Goal: Task Accomplishment & Management: Use online tool/utility

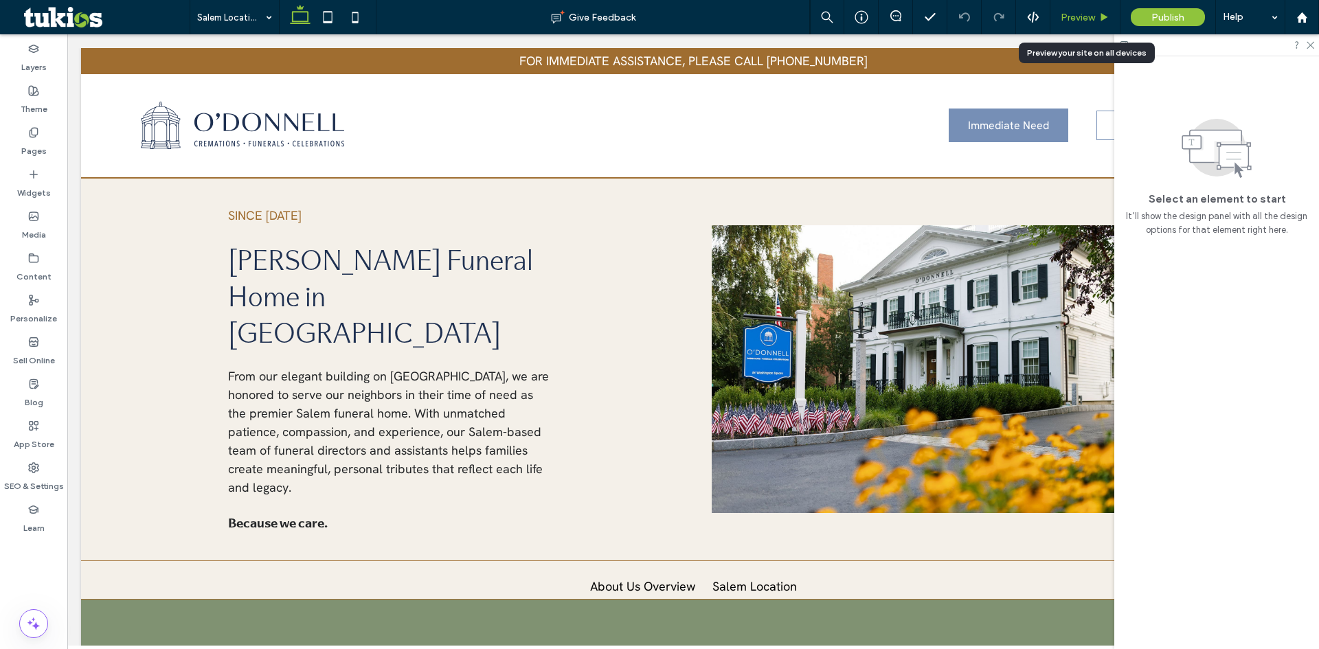
click at [1092, 12] on span "Preview" at bounding box center [1077, 18] width 34 height 12
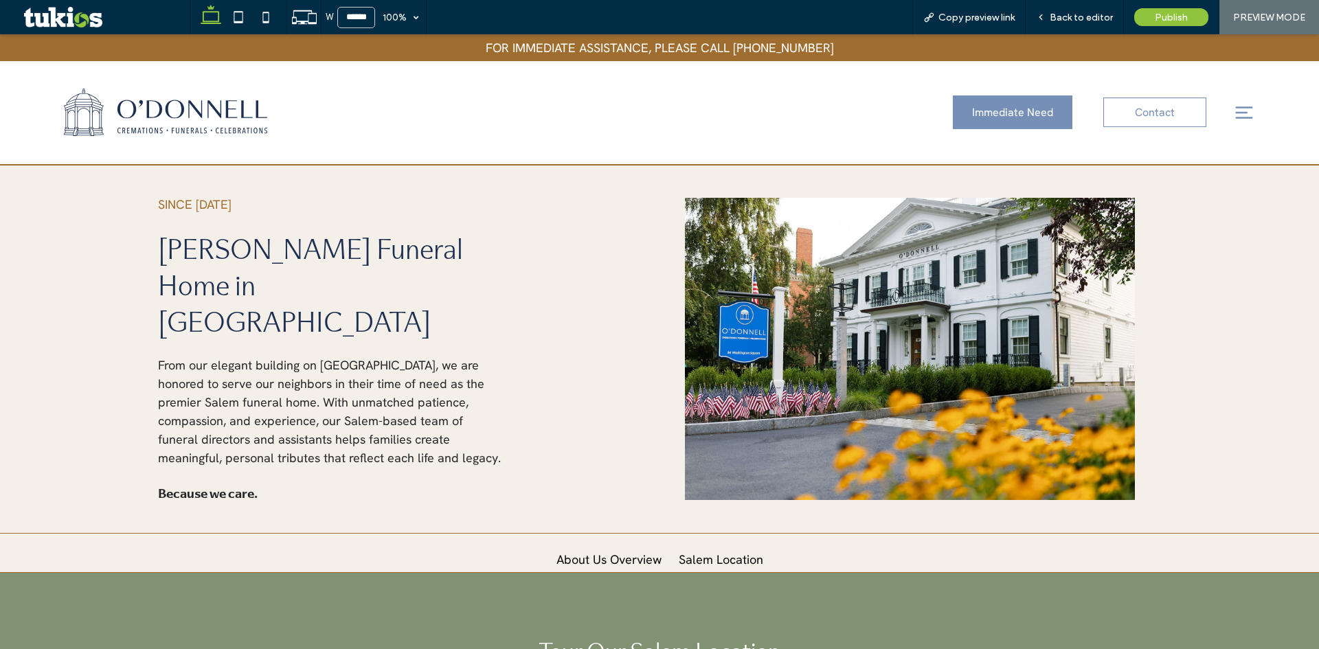
click at [162, 117] on img at bounding box center [165, 112] width 203 height 47
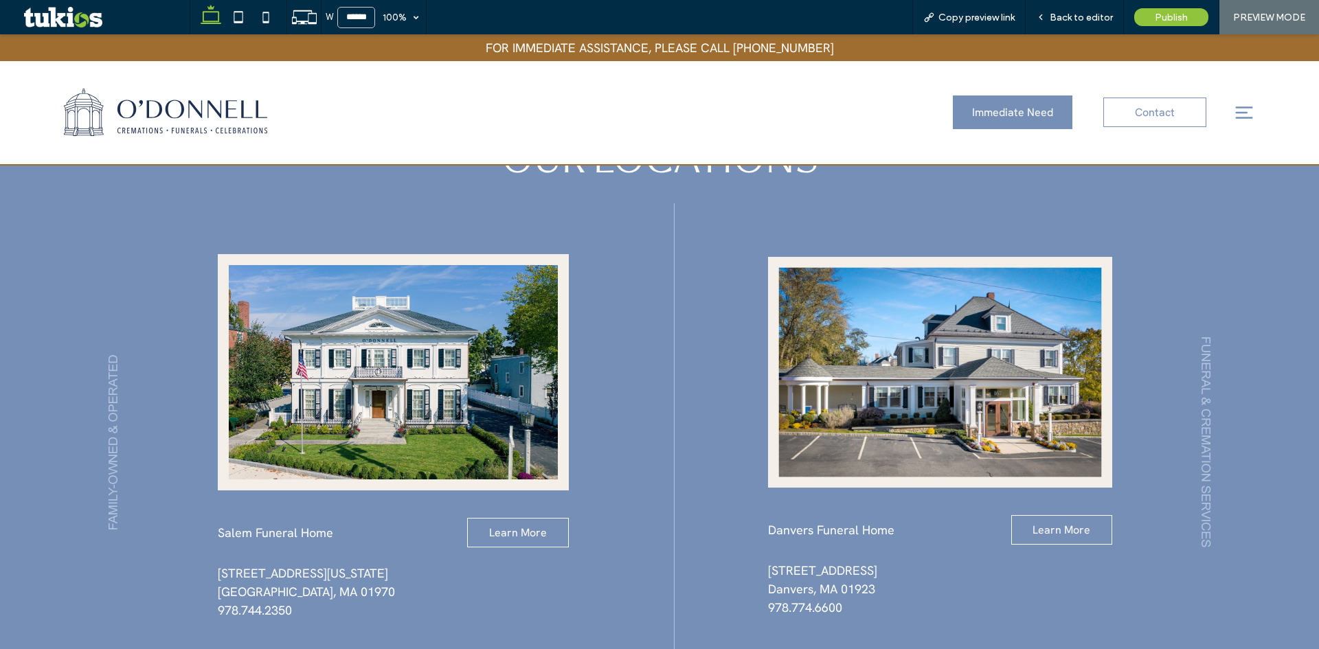
scroll to position [1311, 0]
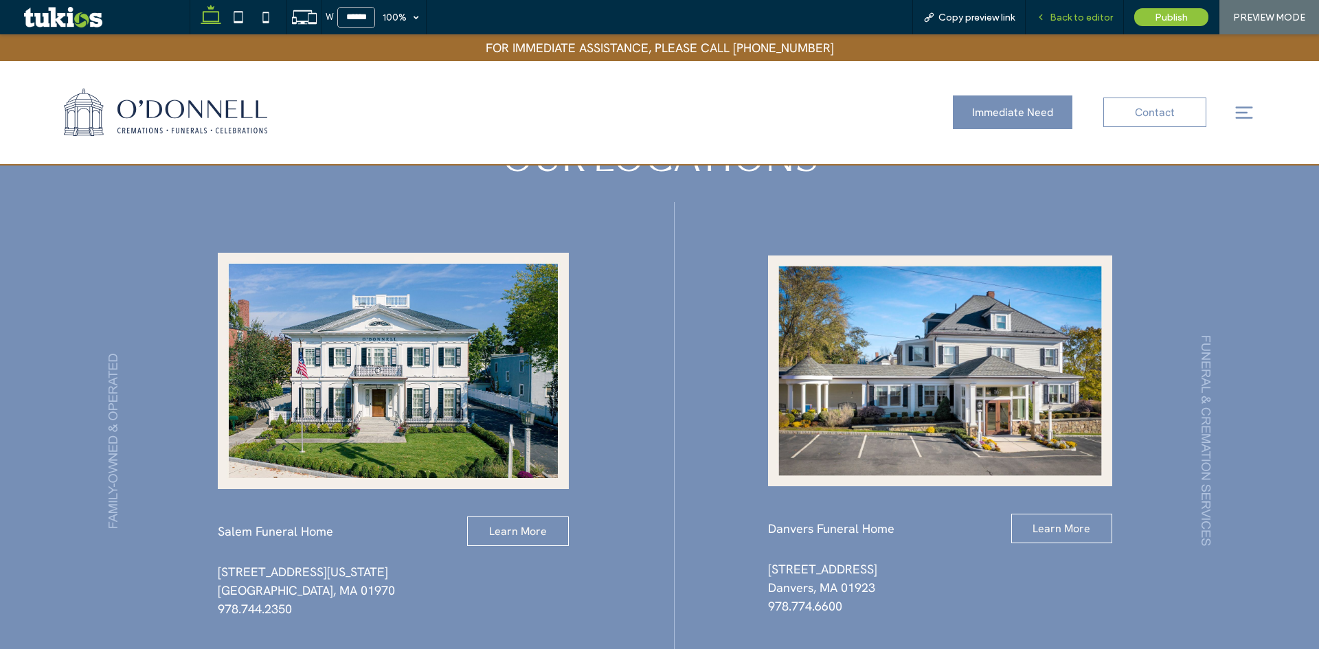
click at [1084, 21] on span "Back to editor" at bounding box center [1080, 18] width 63 height 12
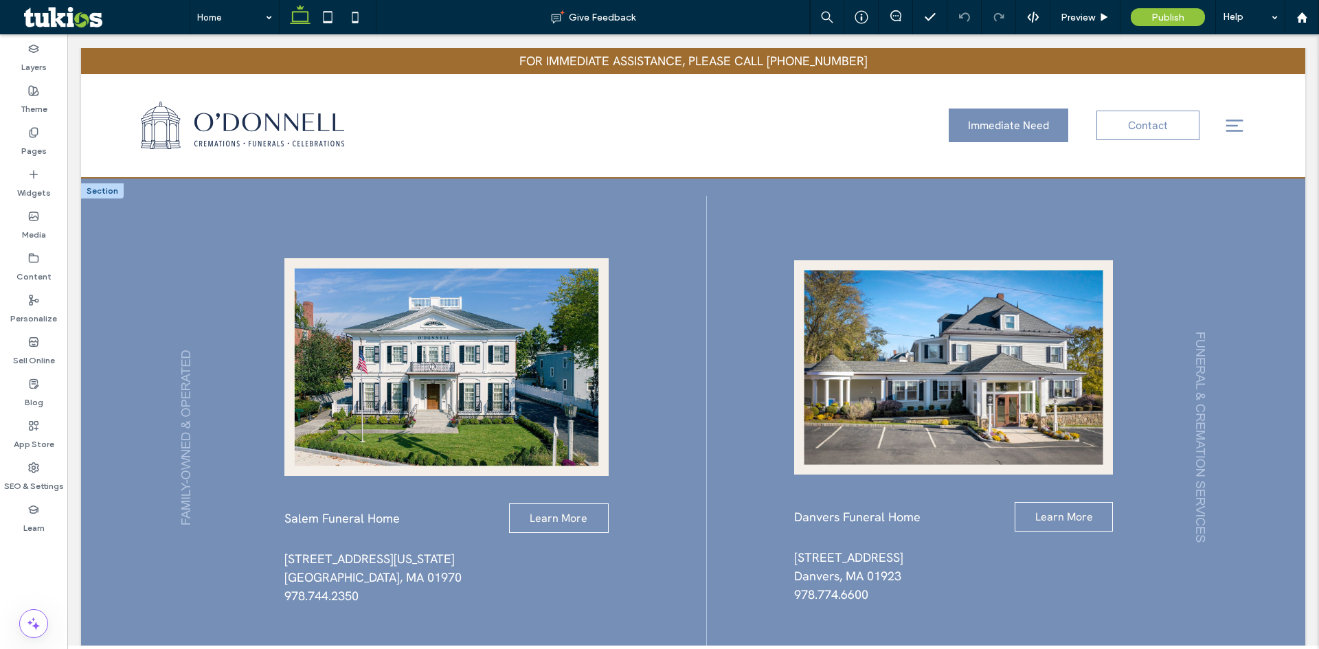
scroll to position [1316, 0]
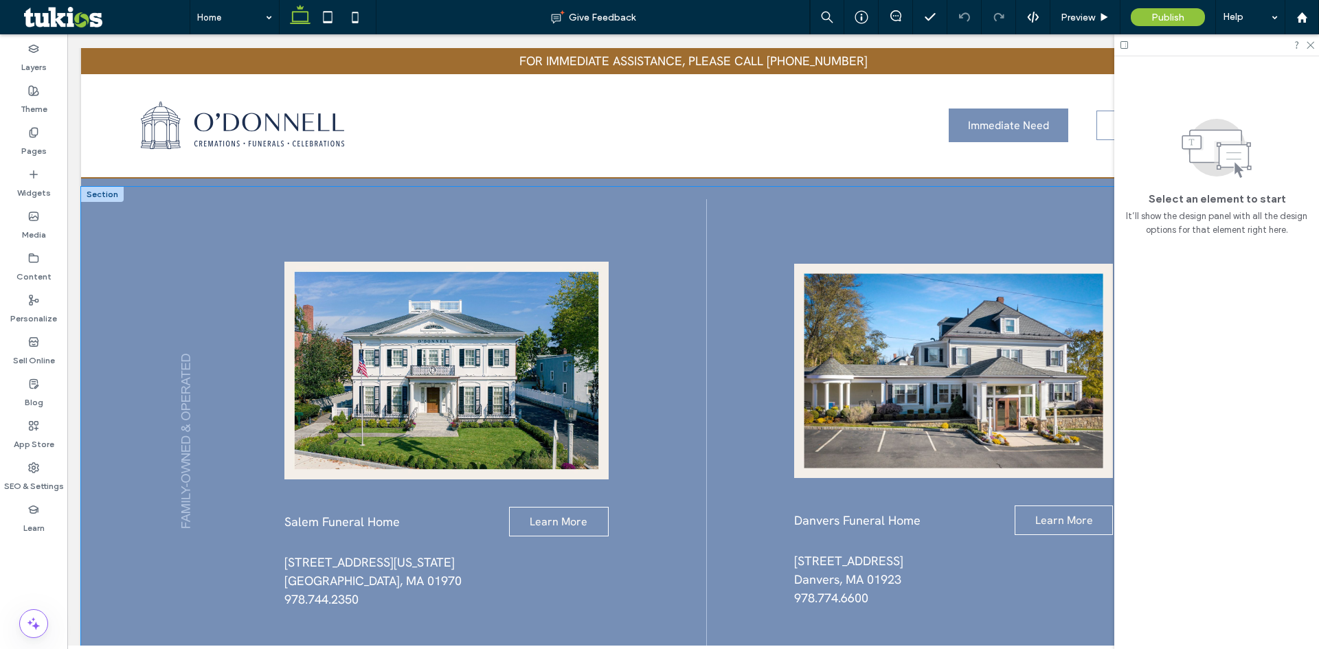
click at [656, 312] on div "Salem Funeral Home Learn More [STREET_ADDRESS][US_STATE] ﻿ 978.744.2350 Danvers…" at bounding box center [693, 459] width 1224 height 545
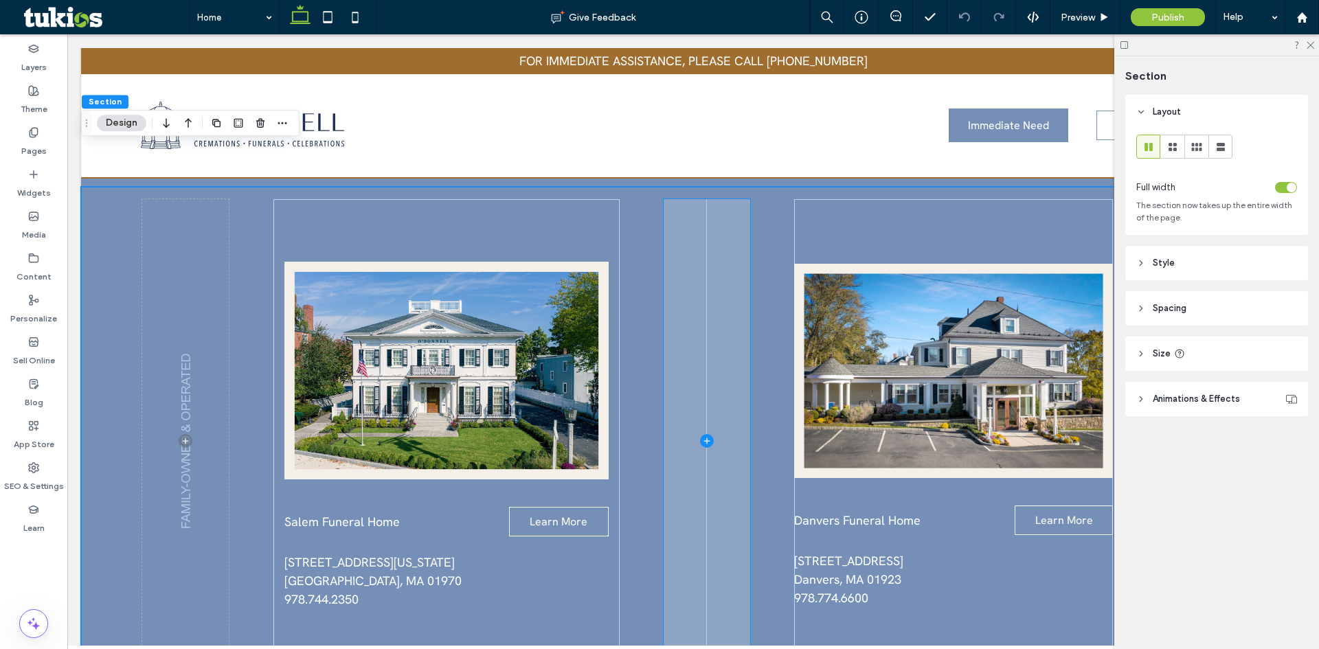
click at [678, 308] on span at bounding box center [706, 440] width 87 height 483
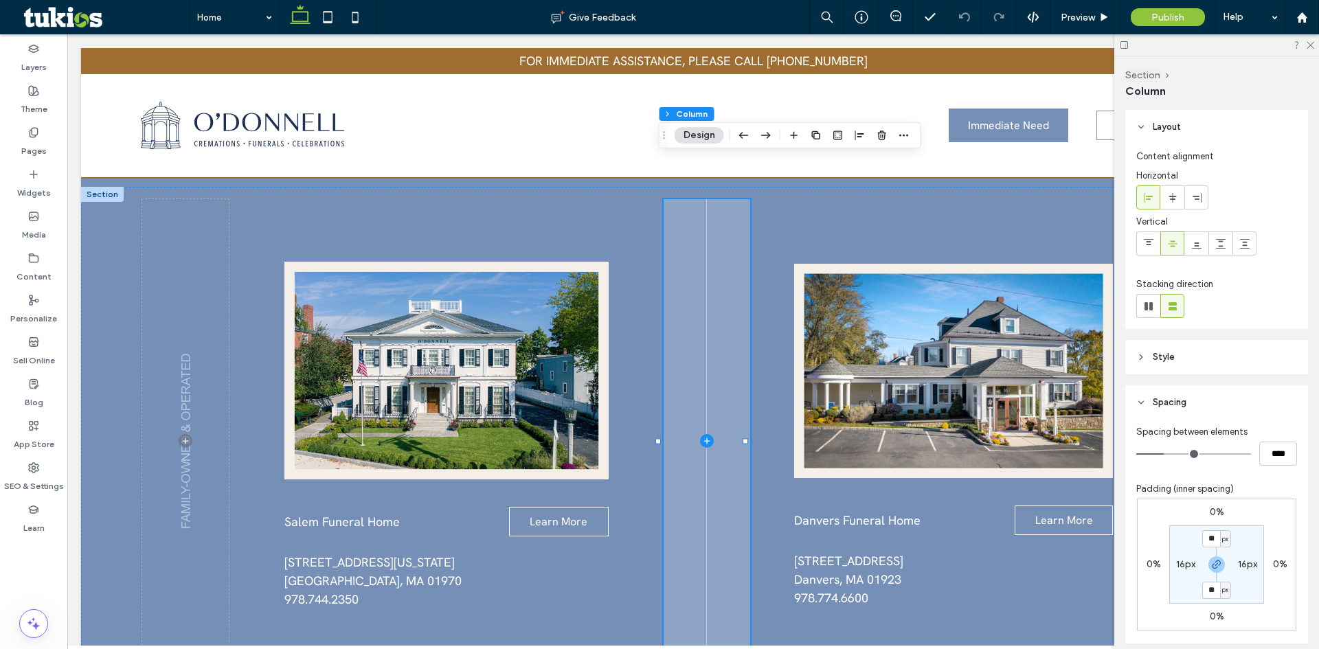
click at [678, 308] on span at bounding box center [706, 440] width 87 height 483
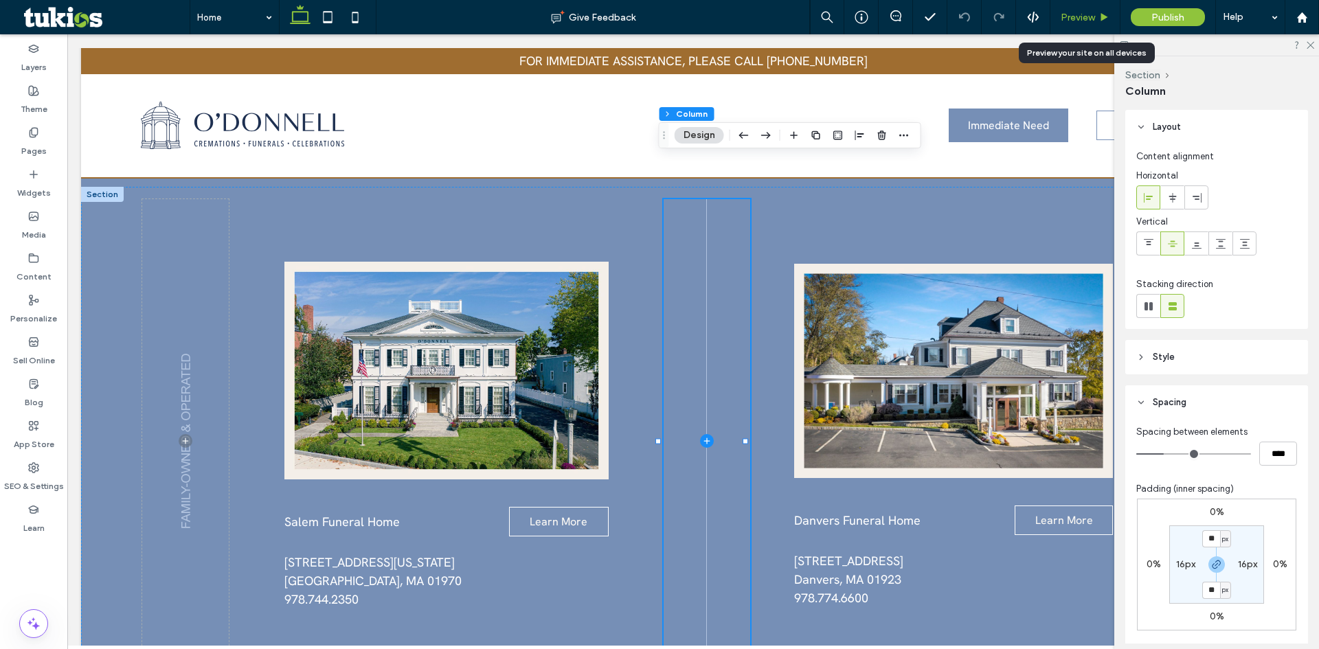
click at [1089, 17] on span "Preview" at bounding box center [1077, 18] width 34 height 12
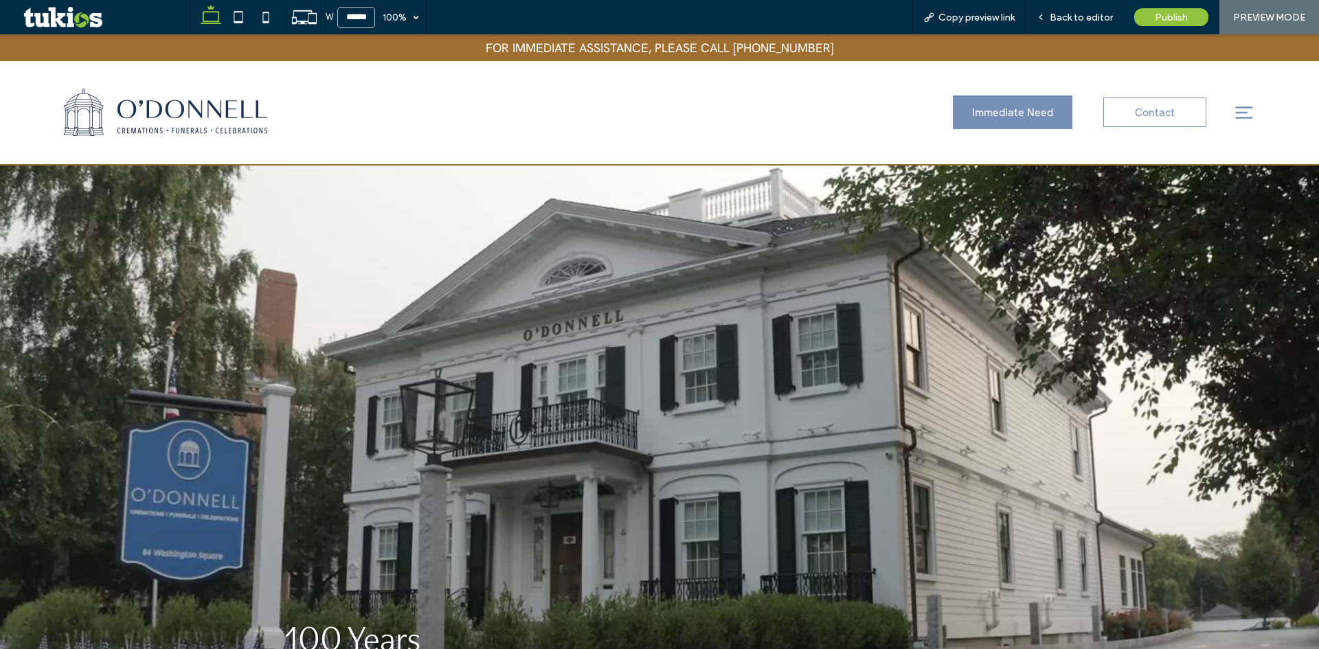
click at [1233, 109] on icon at bounding box center [1243, 112] width 21 height 21
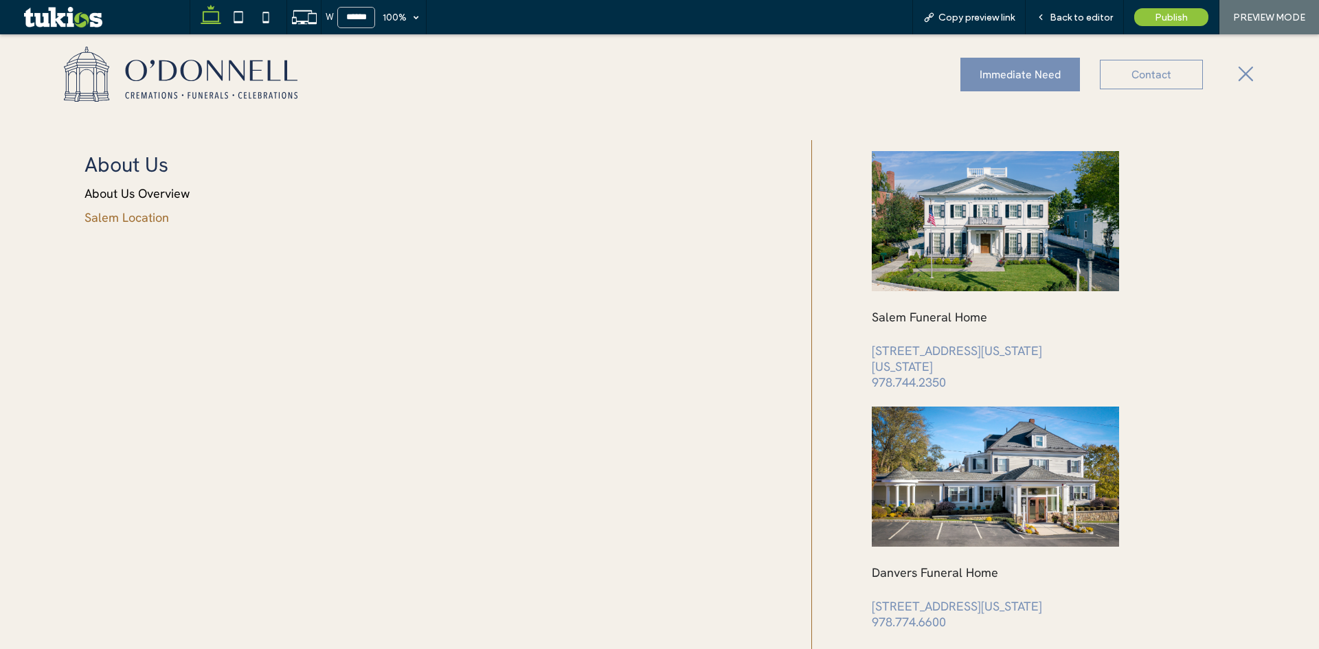
click at [140, 213] on link "Salem Location" at bounding box center [176, 217] width 184 height 17
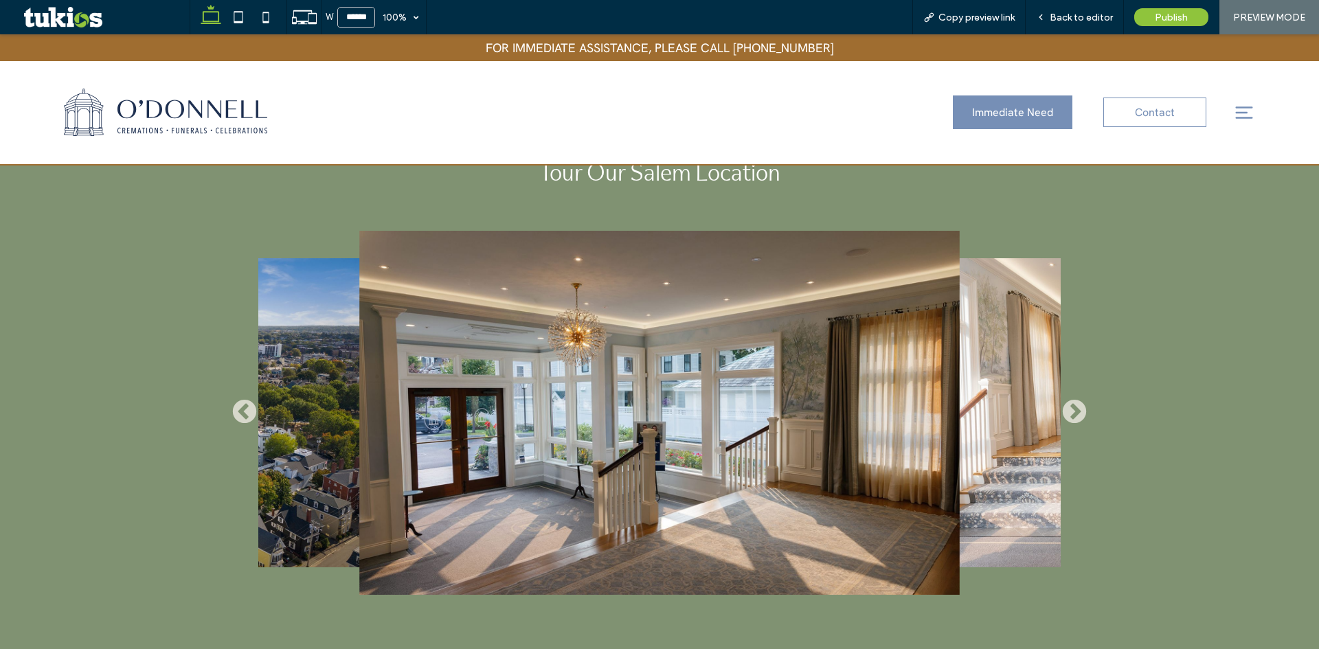
scroll to position [481, 0]
click at [176, 108] on img at bounding box center [165, 112] width 203 height 47
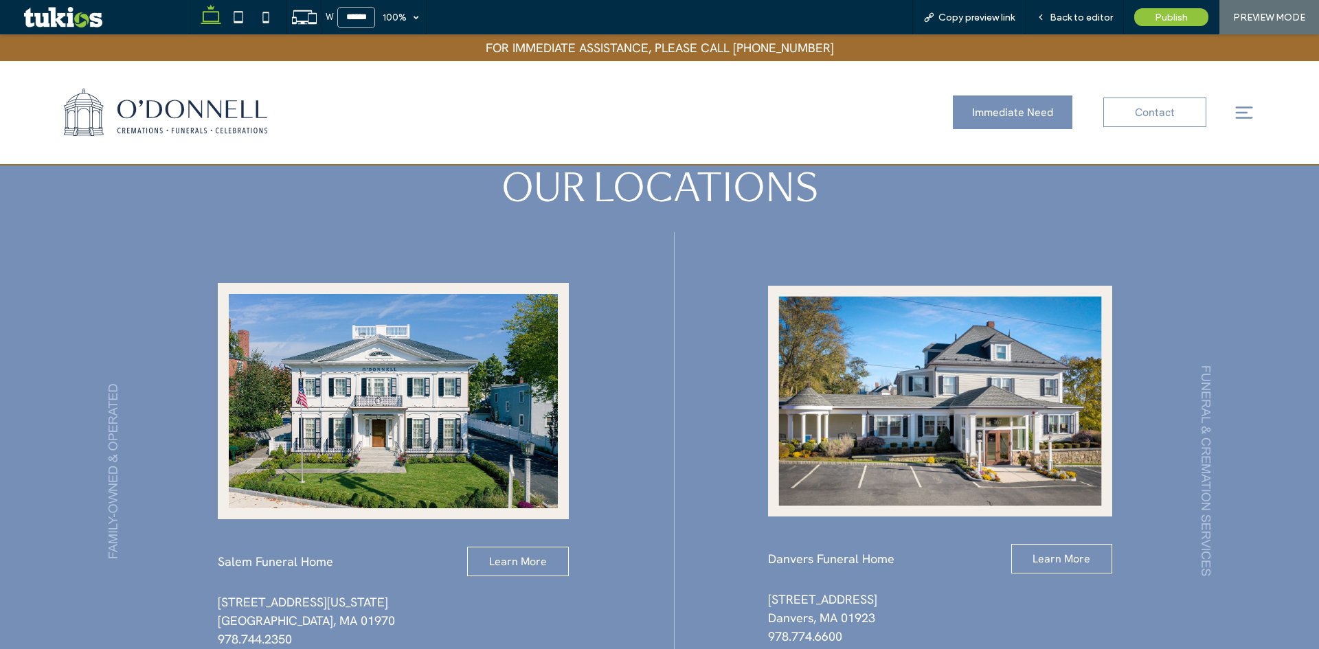
scroll to position [1305, 0]
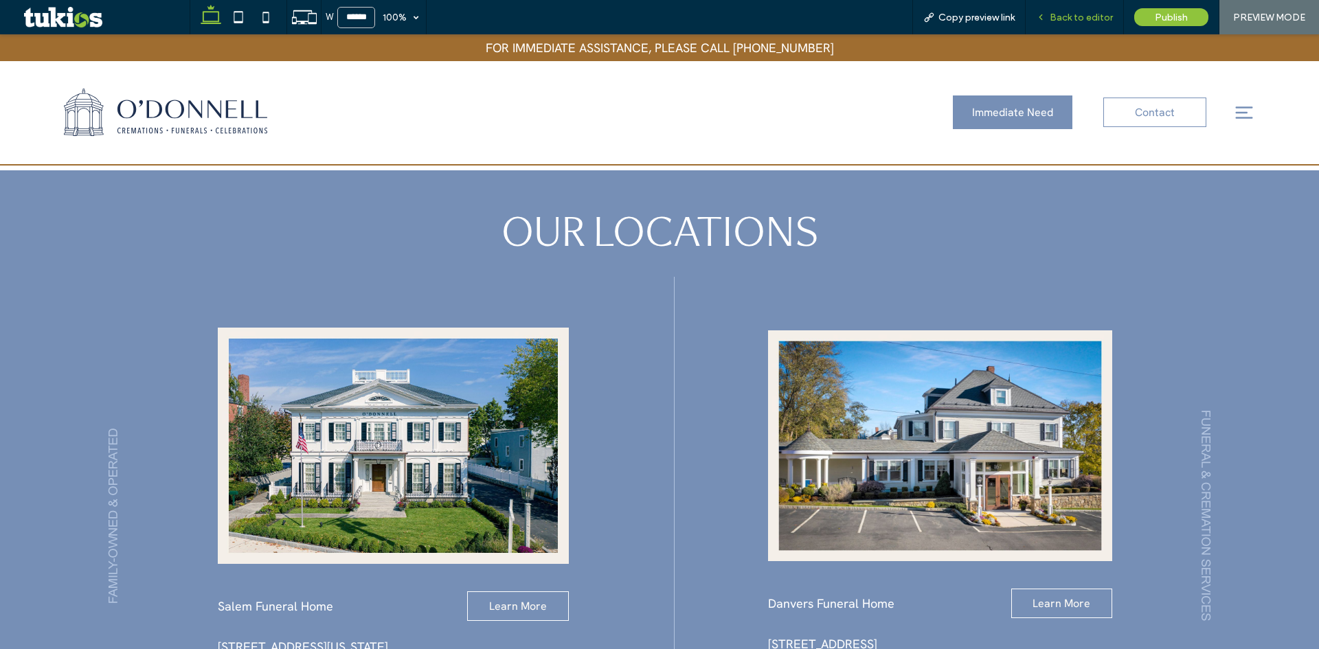
click at [1069, 12] on span "Back to editor" at bounding box center [1080, 18] width 63 height 12
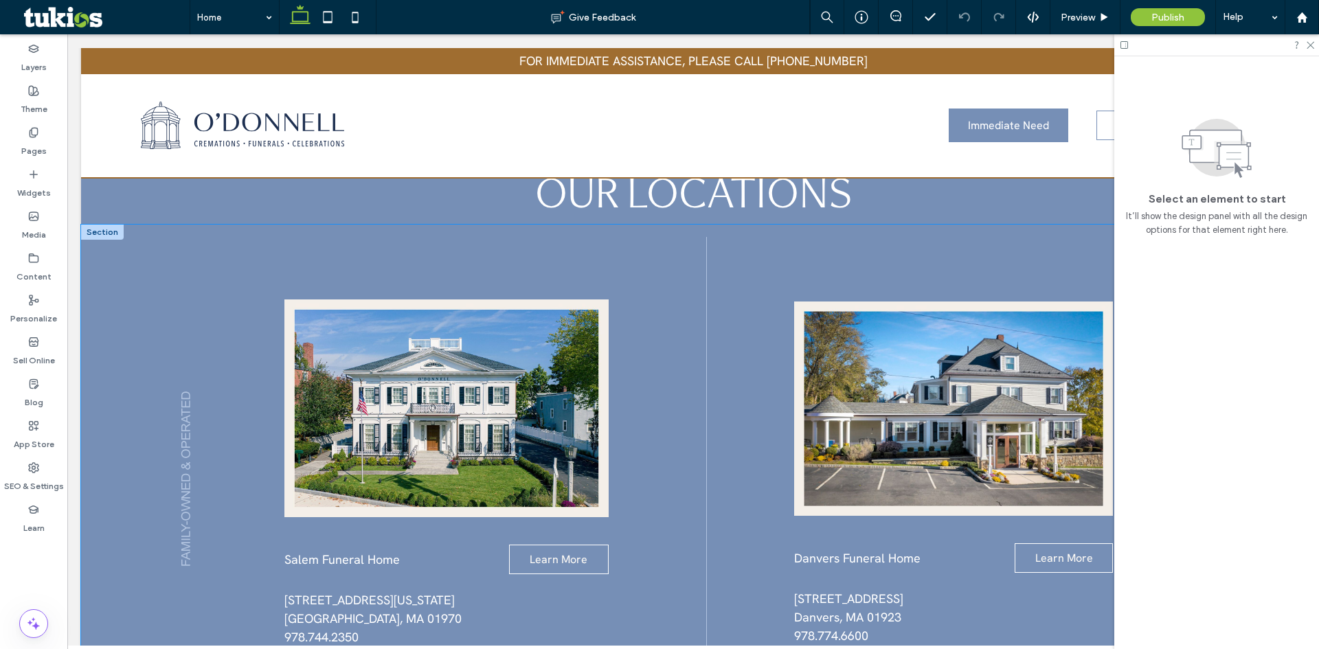
scroll to position [1307, 0]
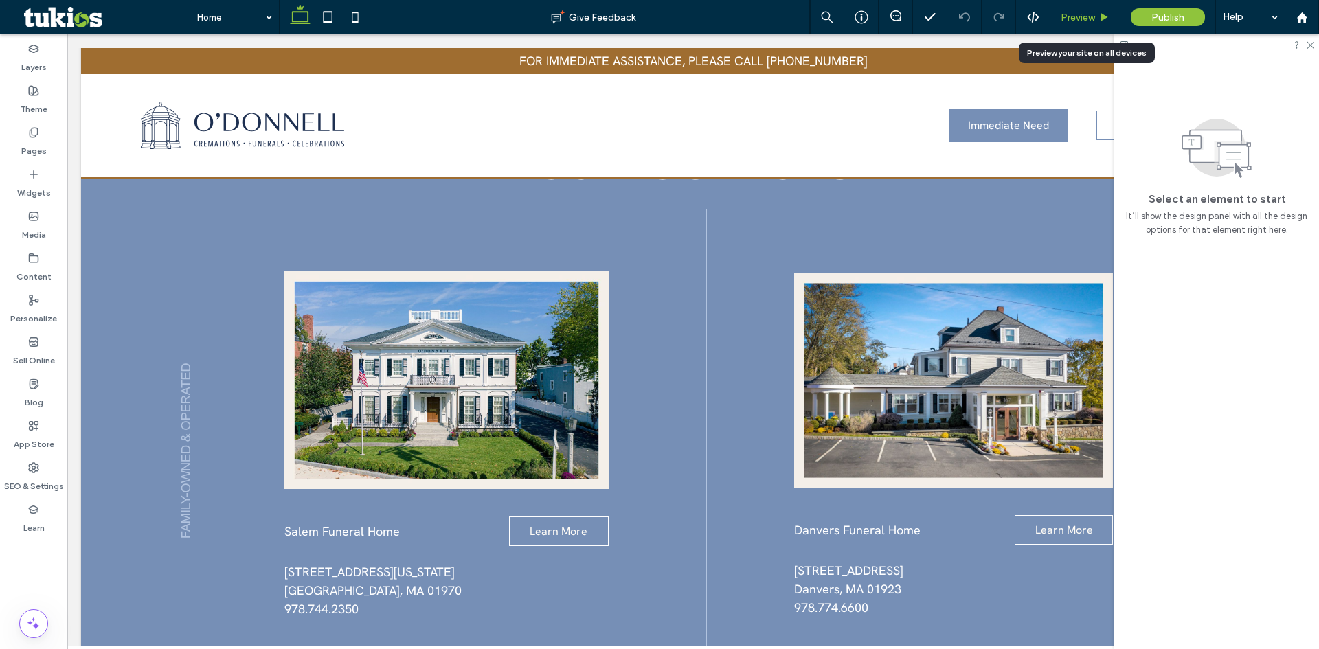
click at [1097, 12] on div "Preview" at bounding box center [1084, 18] width 69 height 12
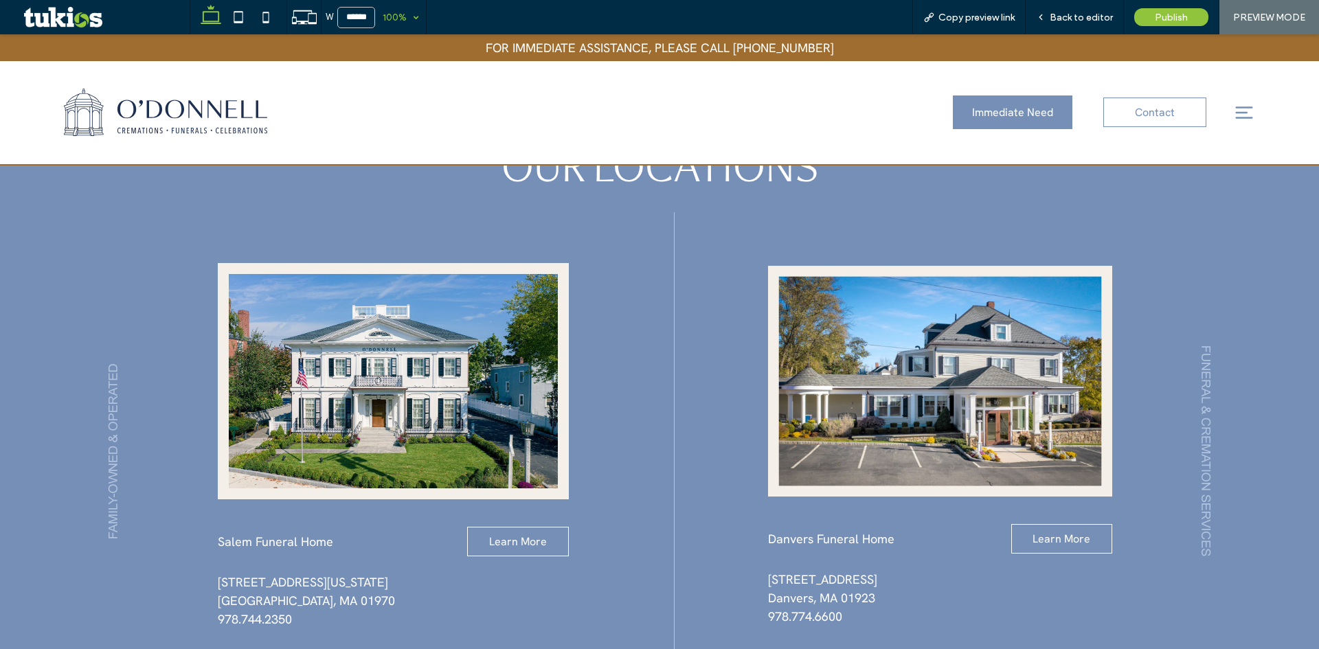
scroll to position [1301, 0]
click at [405, 17] on div "100%" at bounding box center [394, 17] width 38 height 34
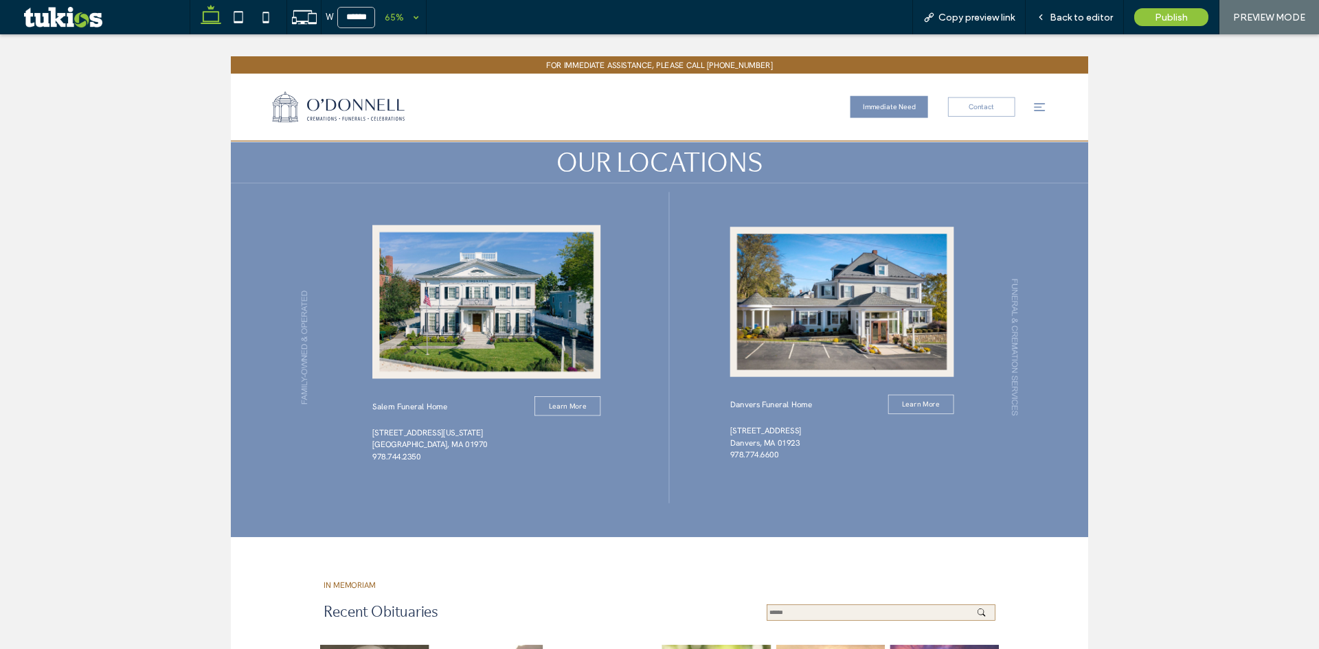
scroll to position [1233, 0]
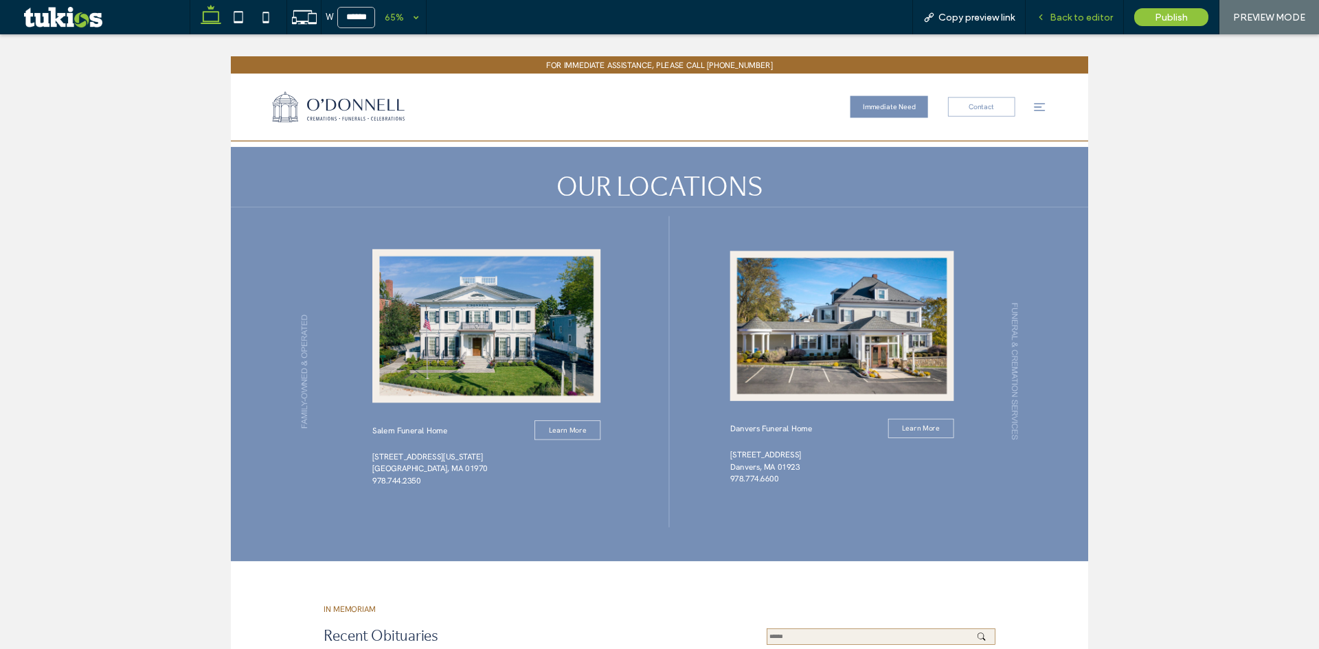
click at [1096, 12] on span "Back to editor" at bounding box center [1080, 18] width 63 height 12
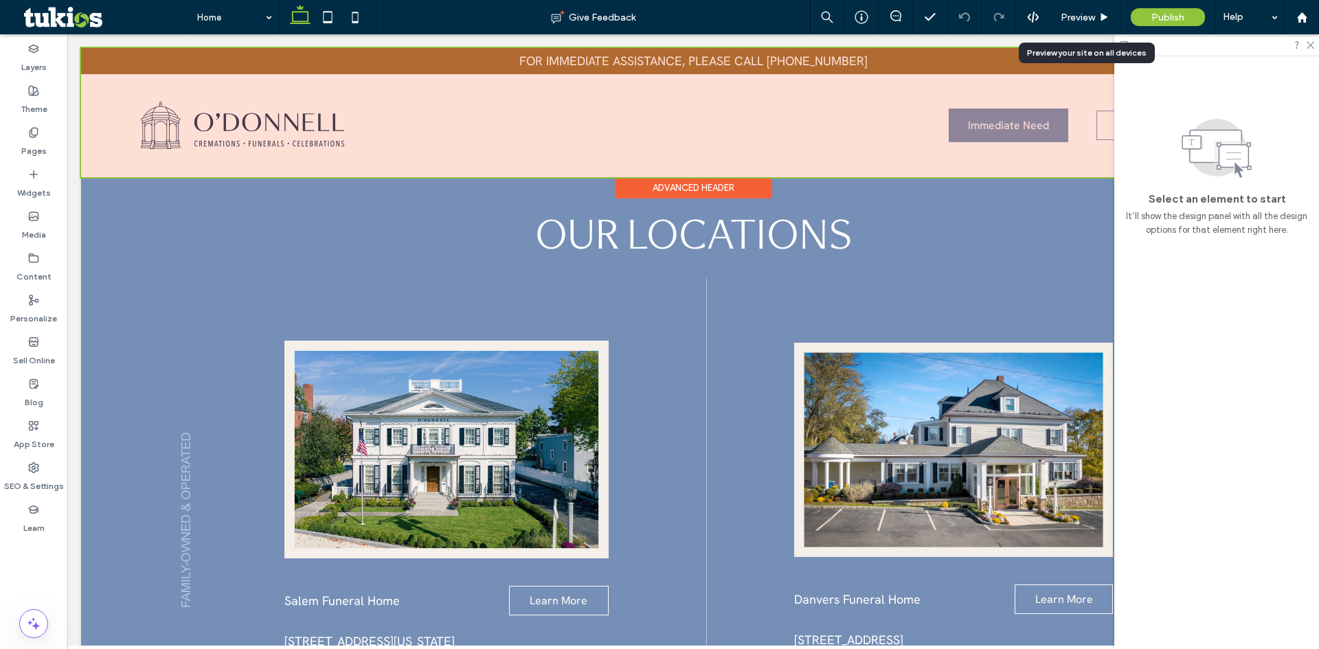
scroll to position [1236, 0]
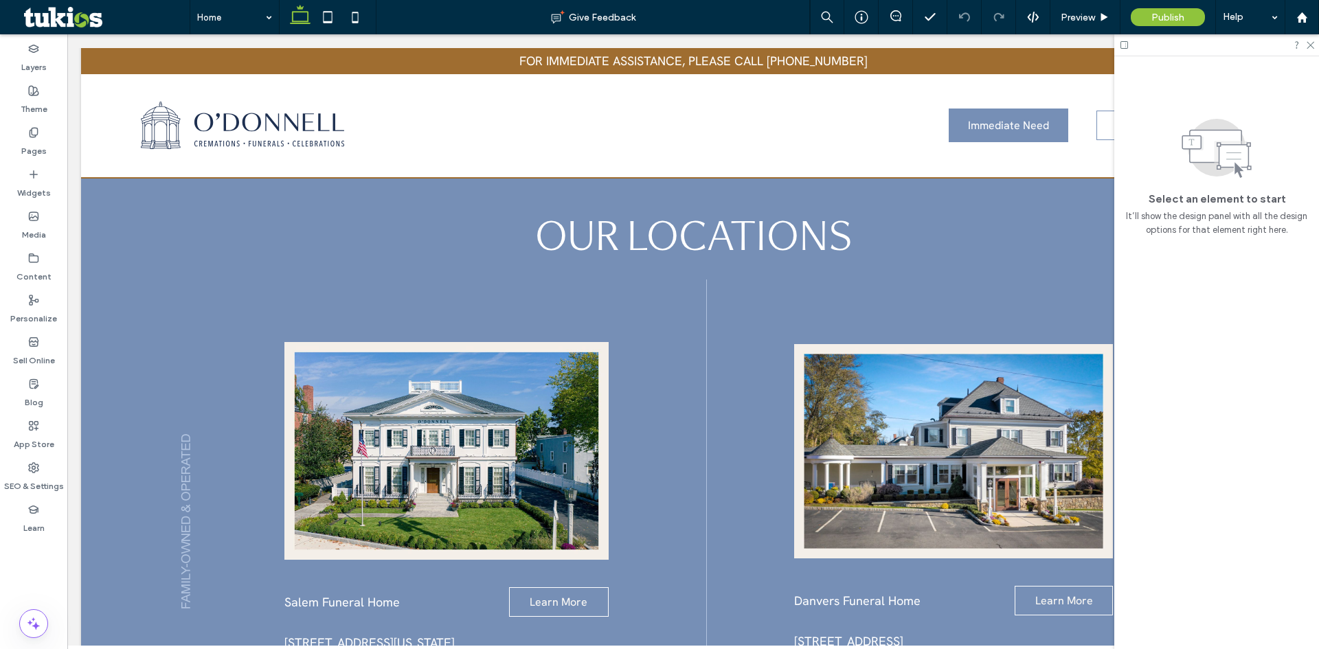
click at [1123, 47] on icon at bounding box center [1124, 45] width 10 height 10
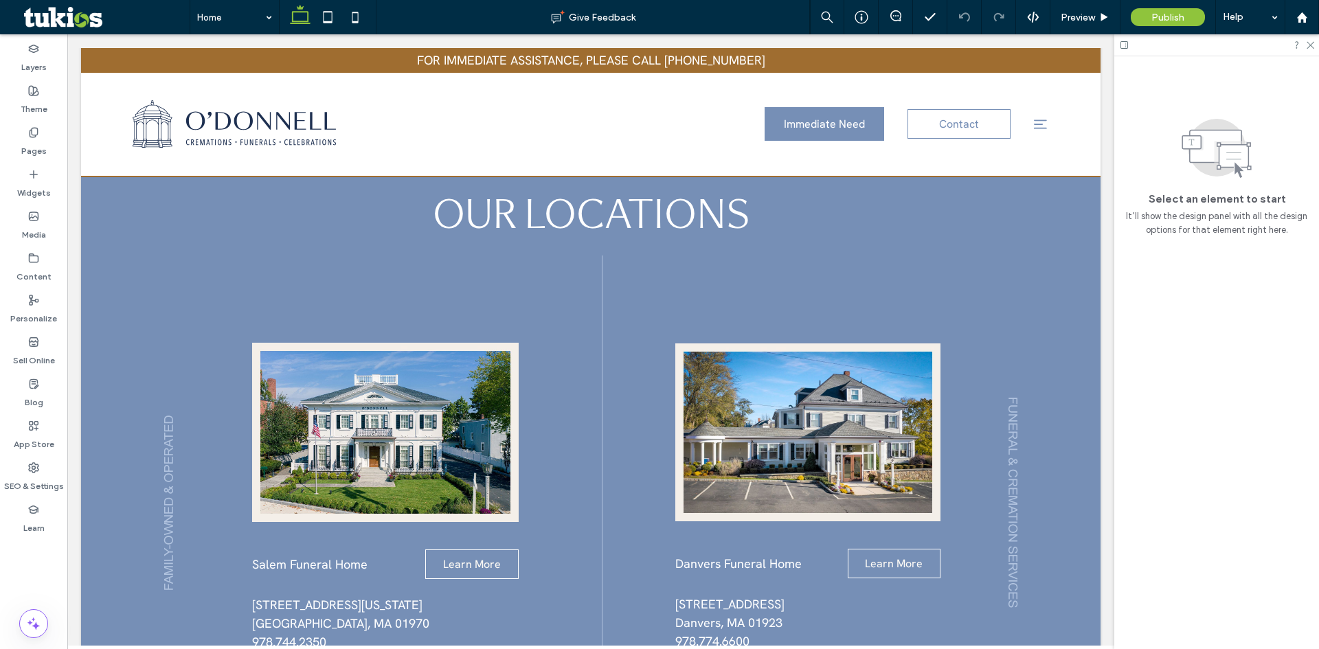
drag, startPoint x: 1056, startPoint y: 41, endPoint x: 1134, endPoint y: 67, distance: 81.9
click at [1056, 41] on body "FOR IMMEDIATE ASSISTANCE, PLEASE CALL [PHONE_NUMBER] Section Immediate Need Con…" at bounding box center [590, 532] width 1047 height 3469
click at [1080, 19] on span "Preview" at bounding box center [1077, 18] width 34 height 12
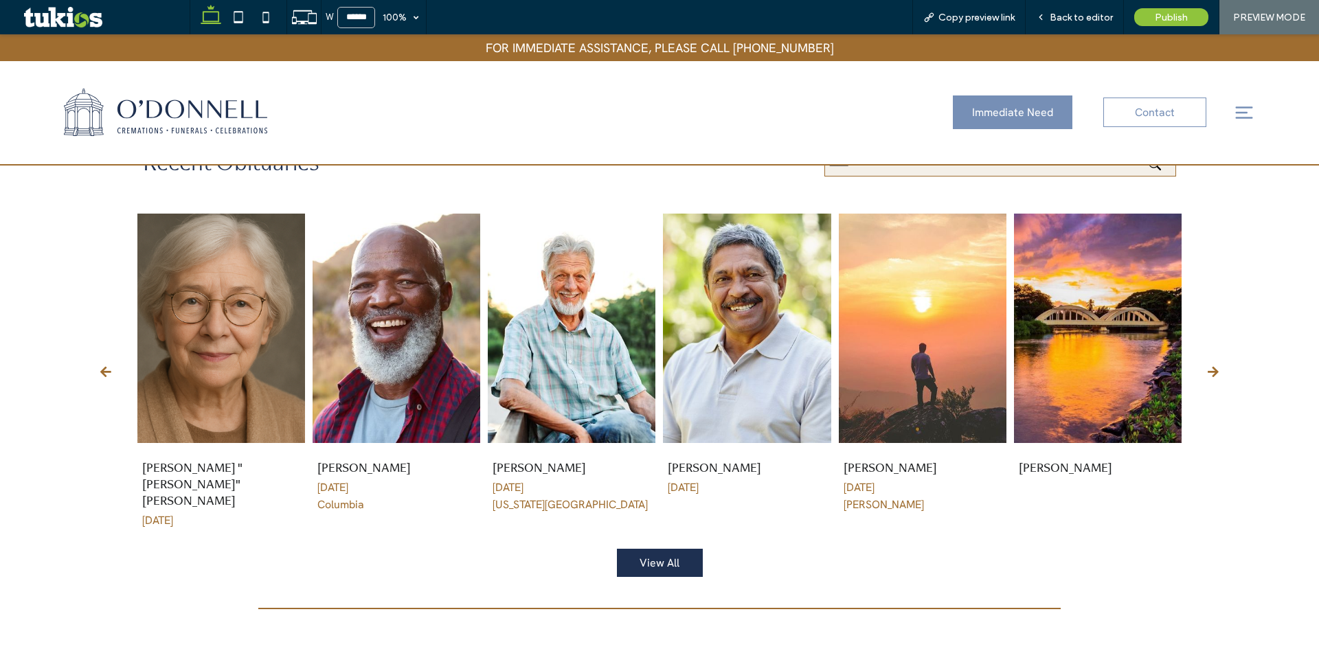
scroll to position [2000, 0]
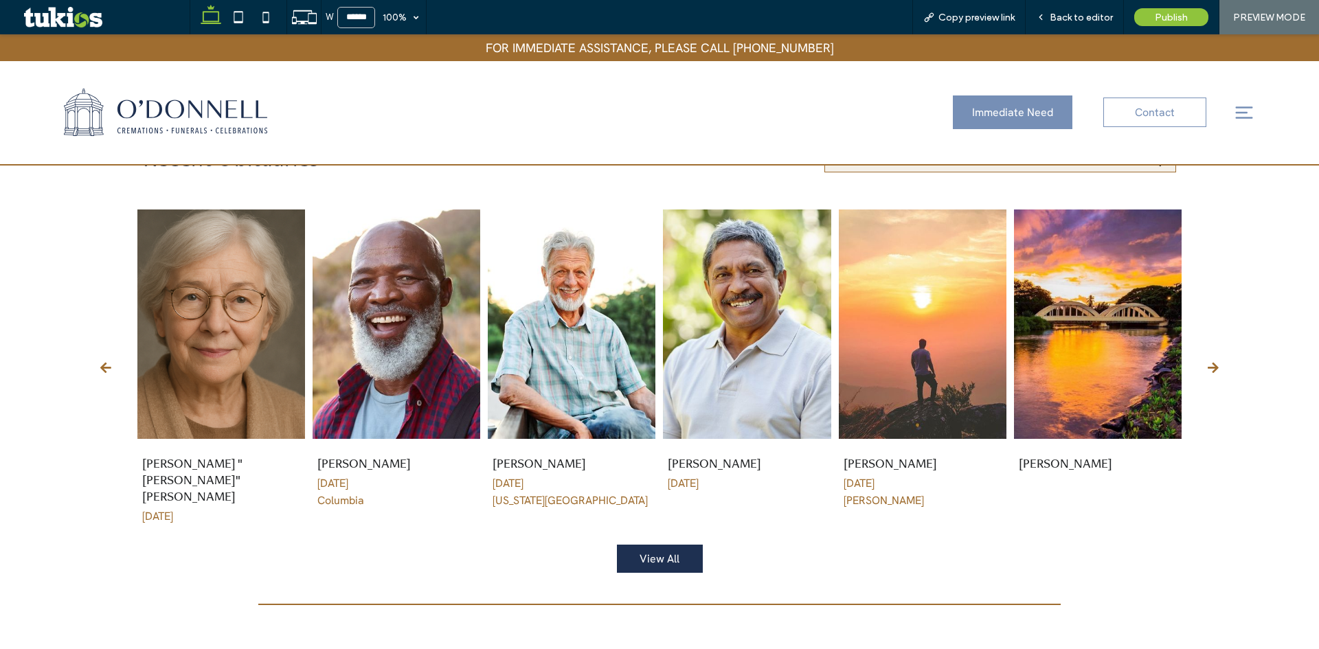
click at [1207, 361] on icon at bounding box center [1212, 367] width 11 height 12
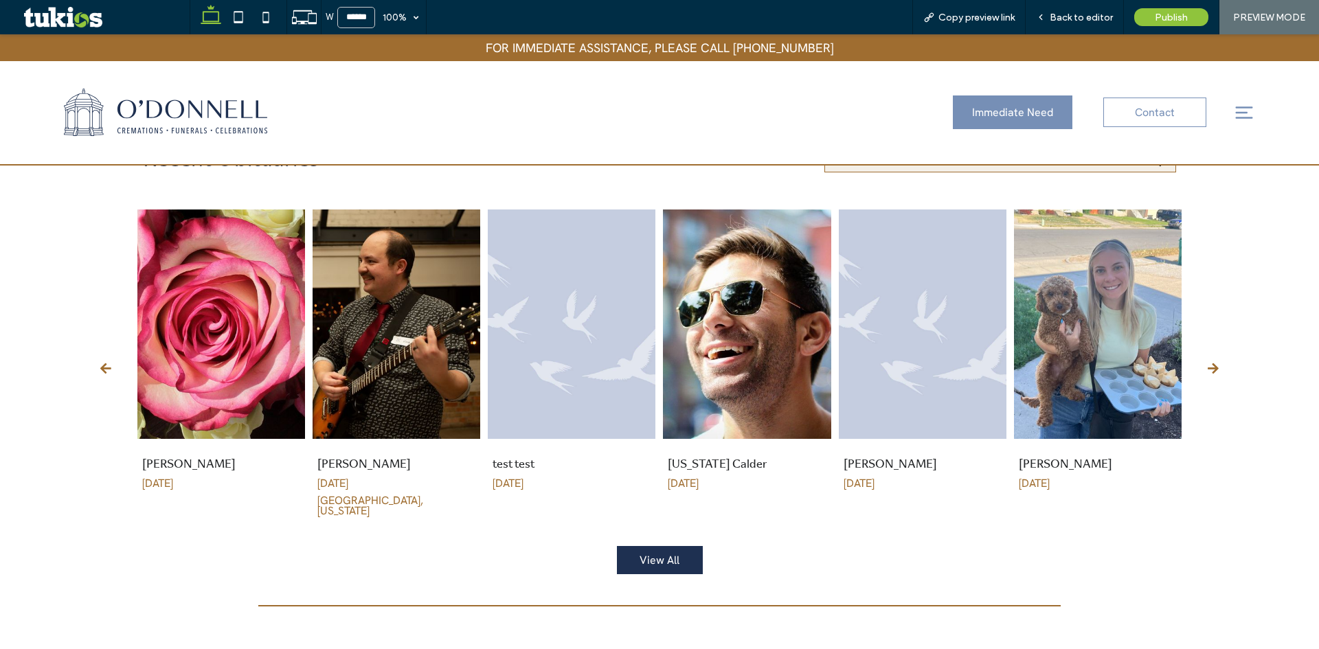
click at [98, 354] on button at bounding box center [106, 369] width 58 height 30
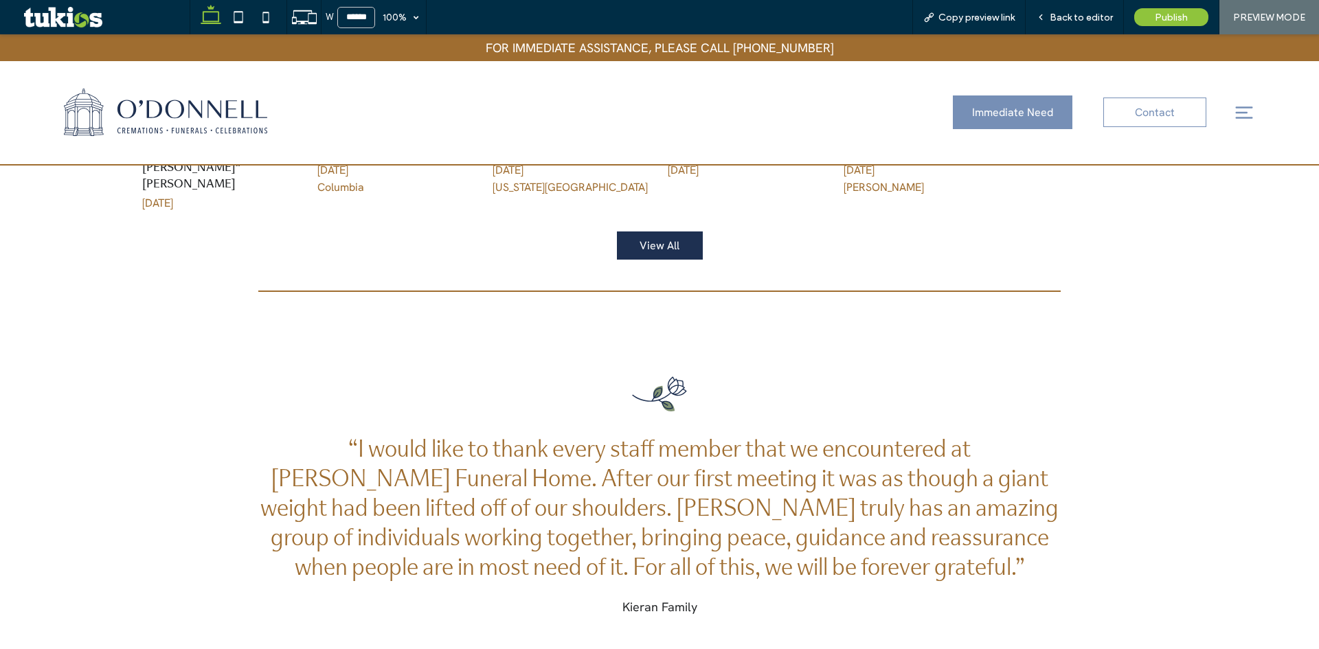
scroll to position [2343, 0]
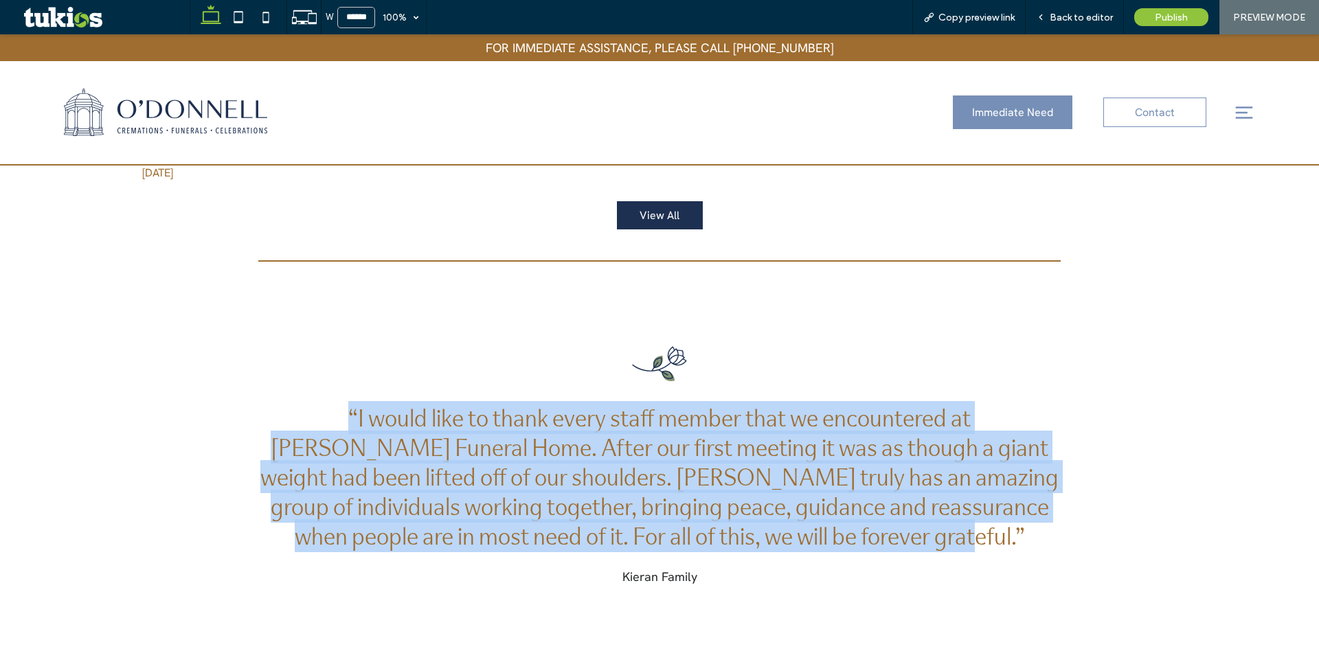
drag, startPoint x: 247, startPoint y: 350, endPoint x: 1088, endPoint y: 481, distance: 851.4
click at [1088, 481] on div ".cls-1-1894229199-1894229199 { fill: #1e3051; } .cls-2-1894229199-1894229199 { …" at bounding box center [659, 465] width 1319 height 368
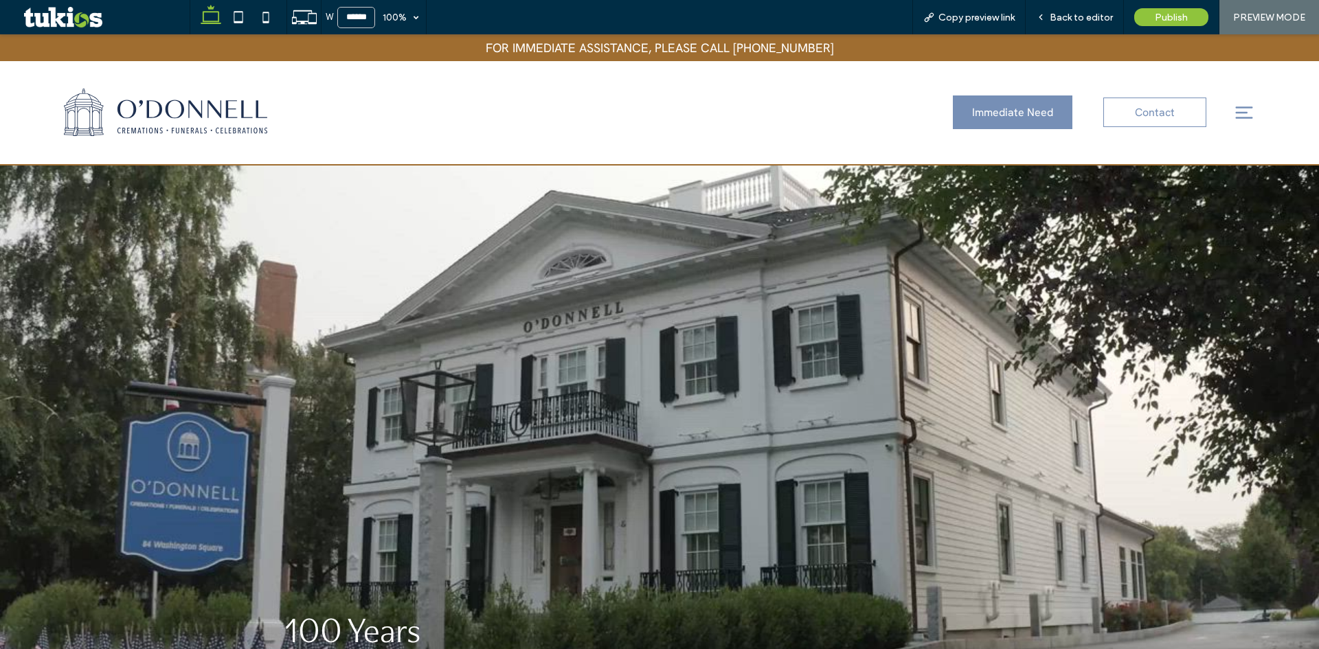
scroll to position [0, 0]
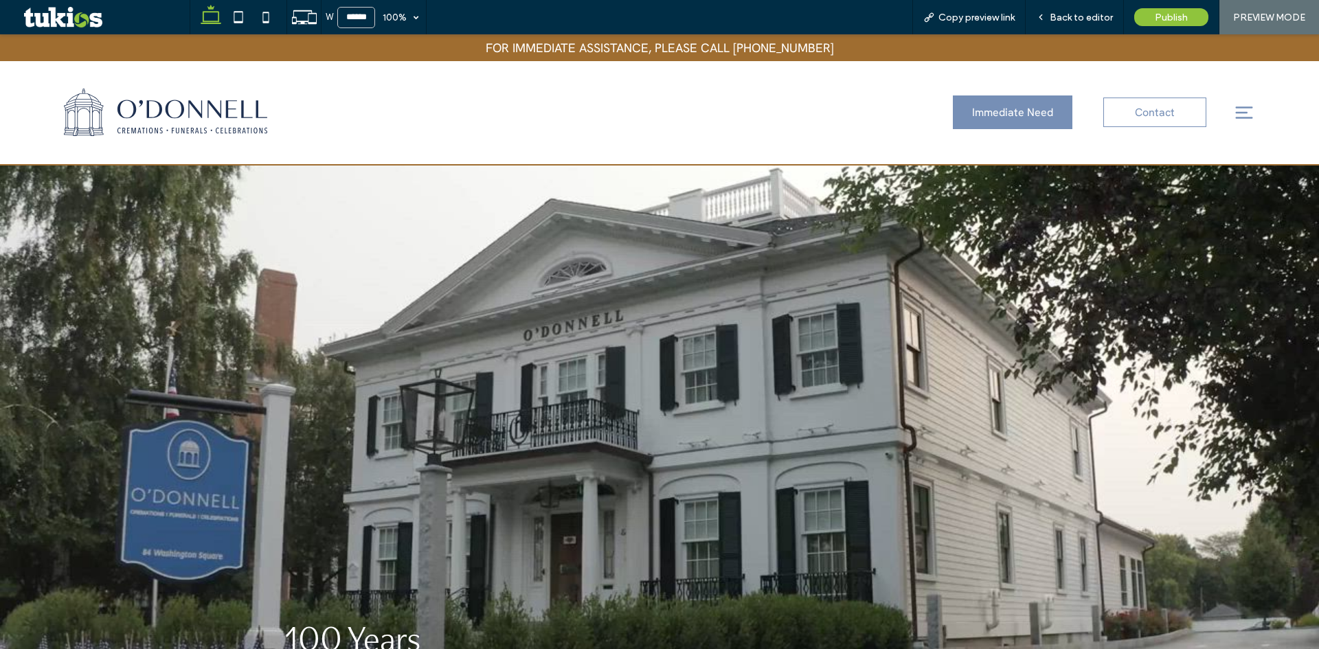
click at [1239, 114] on icon at bounding box center [1243, 112] width 21 height 21
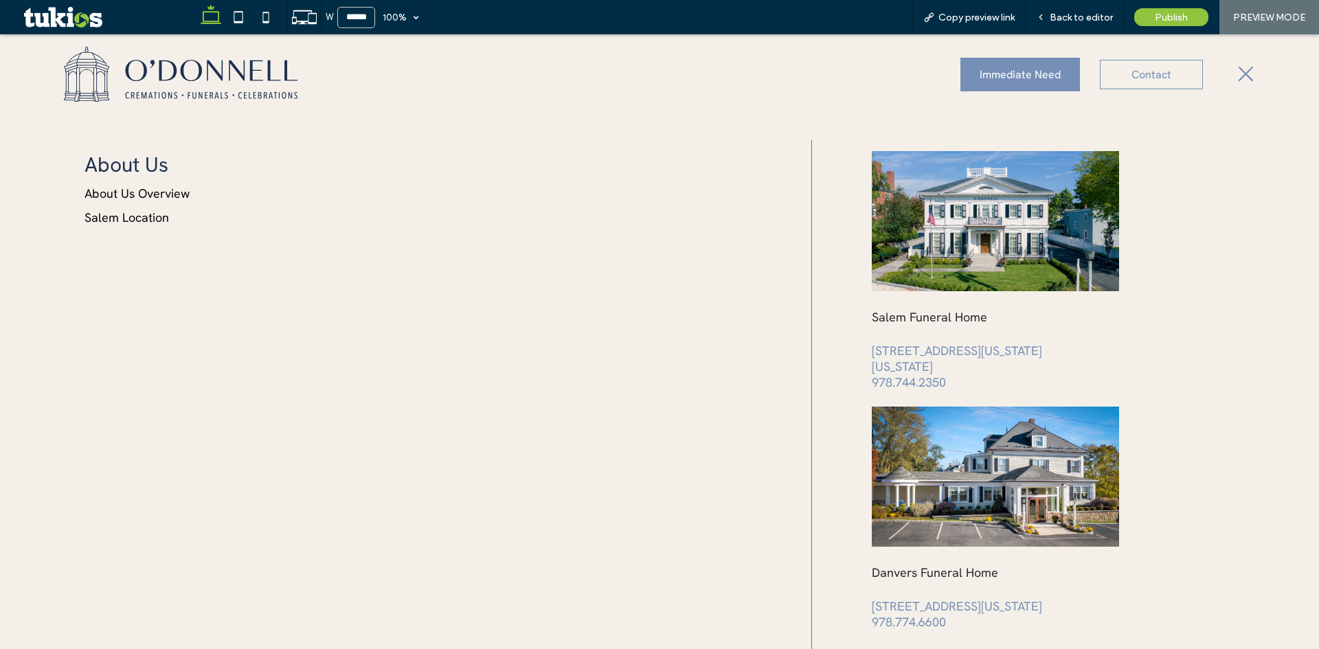
click at [1242, 80] on icon at bounding box center [1244, 74] width 15 height 15
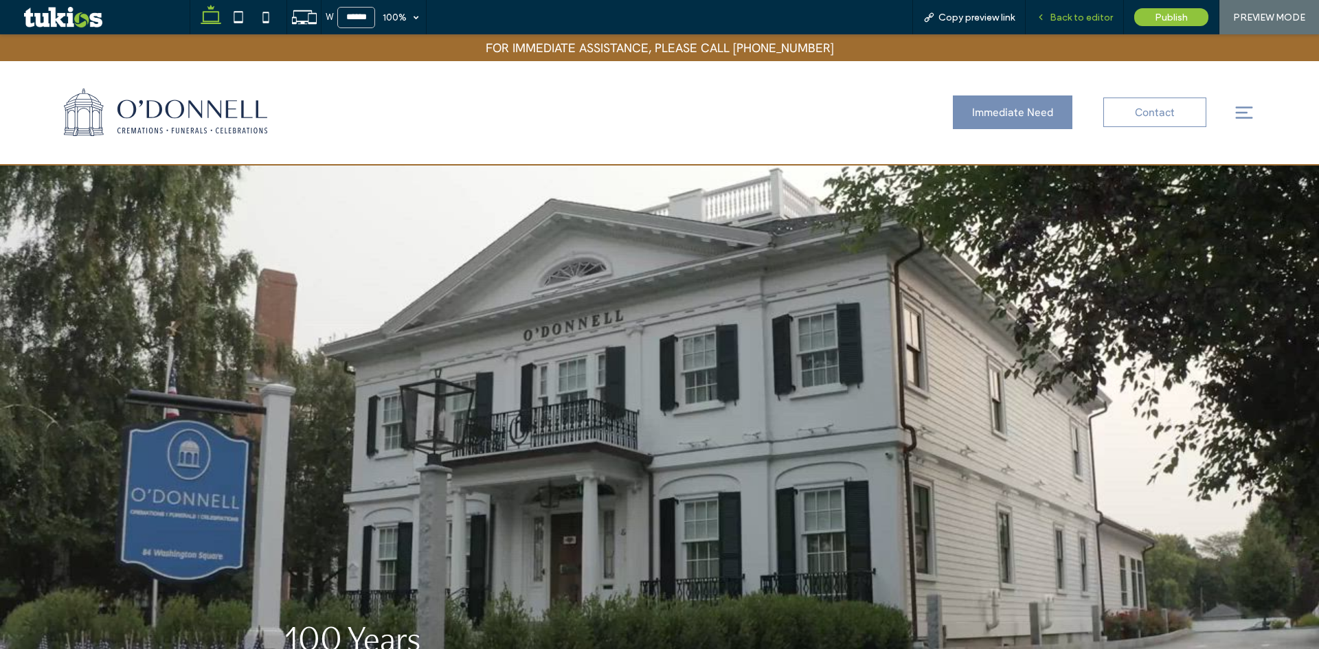
click at [1069, 6] on div "Back to editor" at bounding box center [1074, 17] width 98 height 34
click at [1073, 12] on span "Back to editor" at bounding box center [1080, 18] width 63 height 12
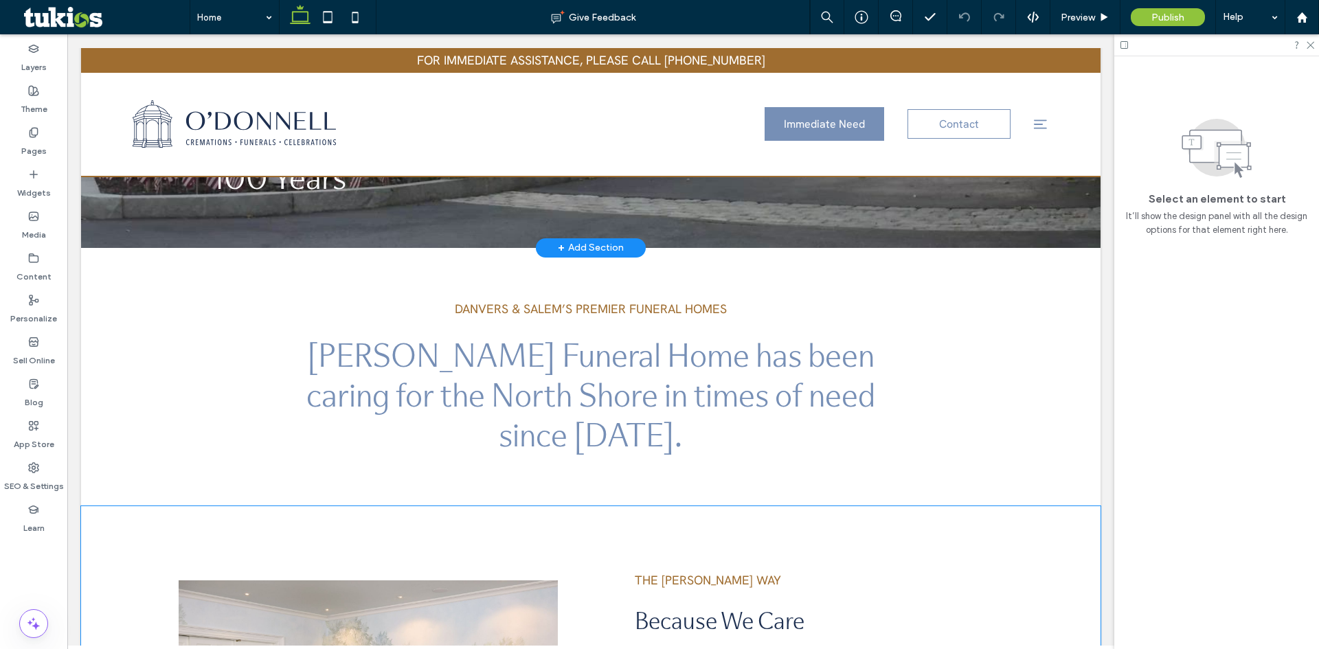
scroll to position [195, 0]
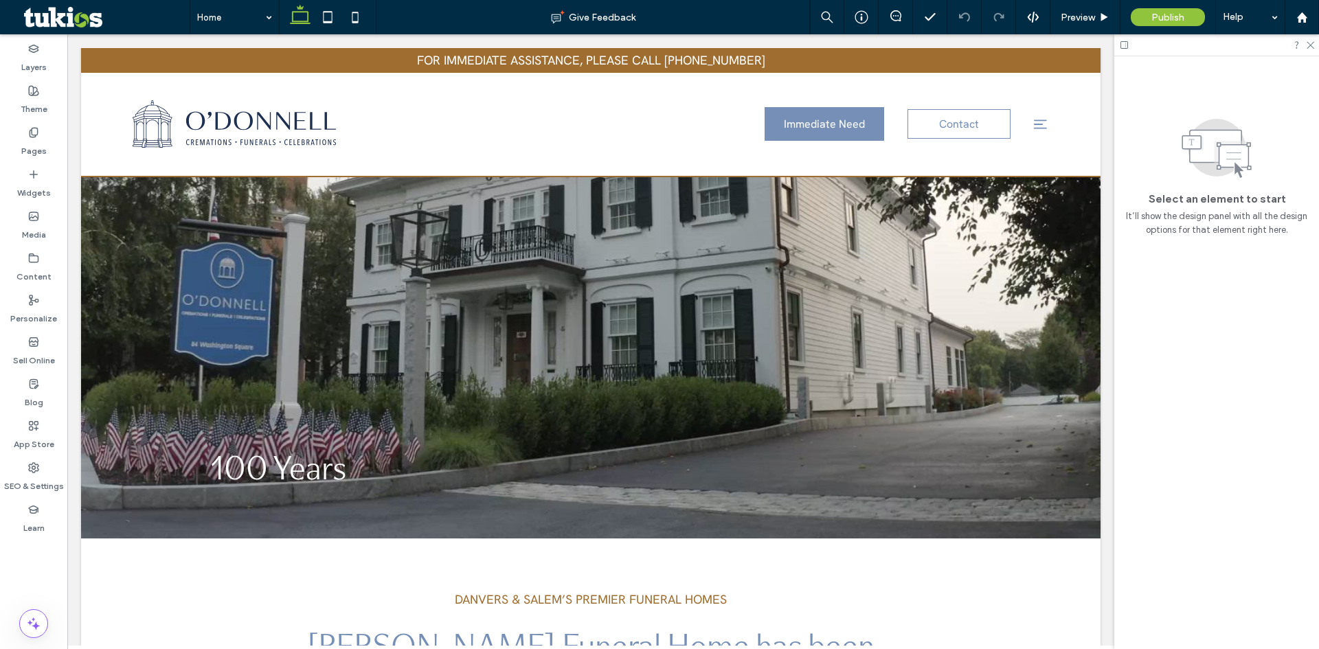
click at [328, 21] on use at bounding box center [327, 17] width 9 height 12
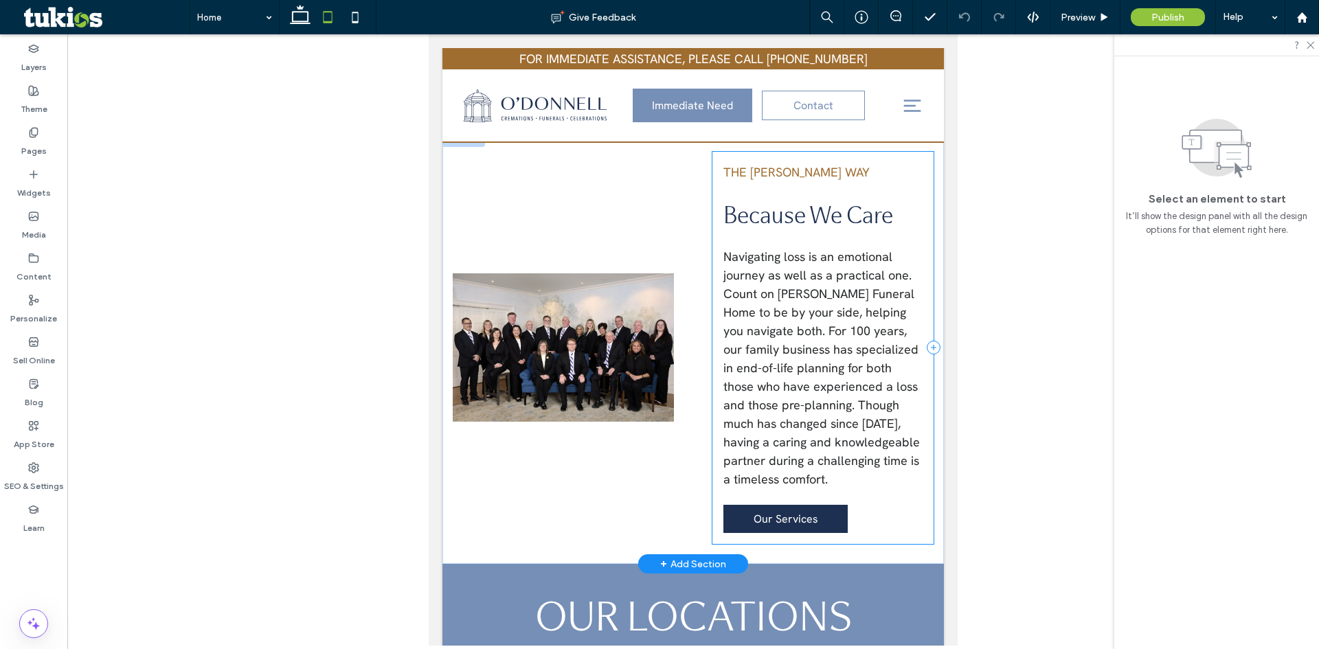
scroll to position [894, 0]
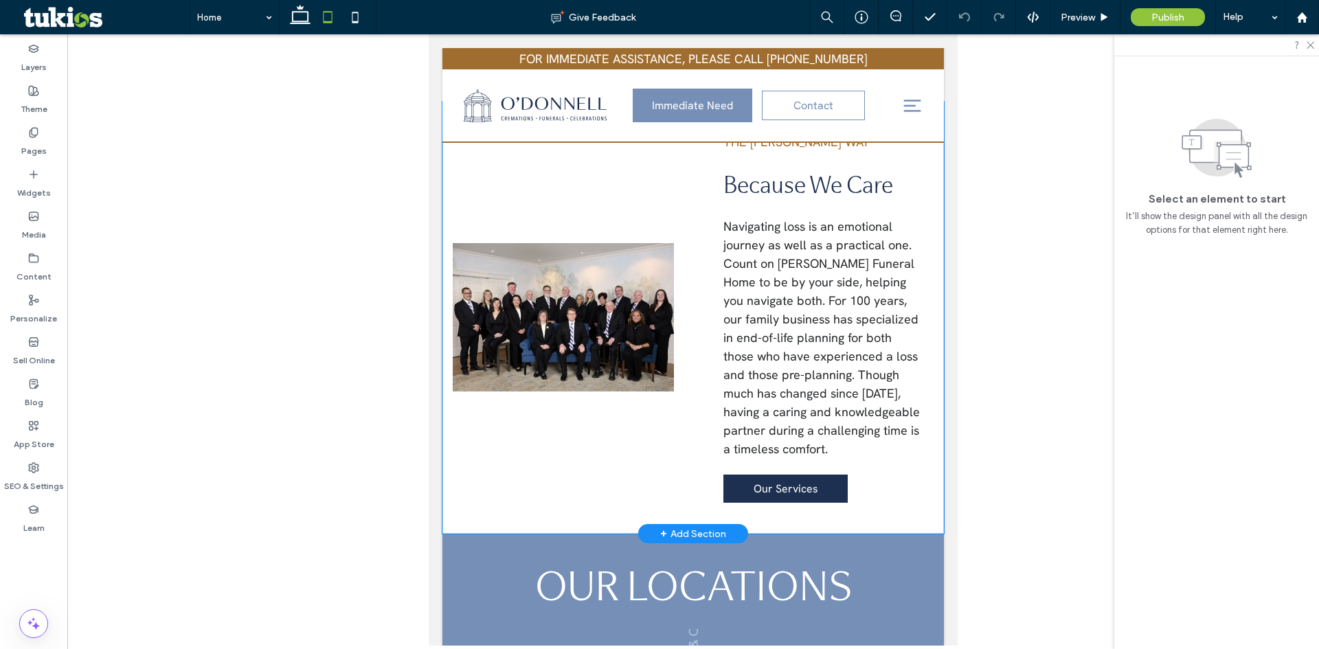
click at [692, 438] on div "THE [PERSON_NAME] WAY Because We Care Navigating loss is an emotional journey a…" at bounding box center [692, 318] width 501 height 432
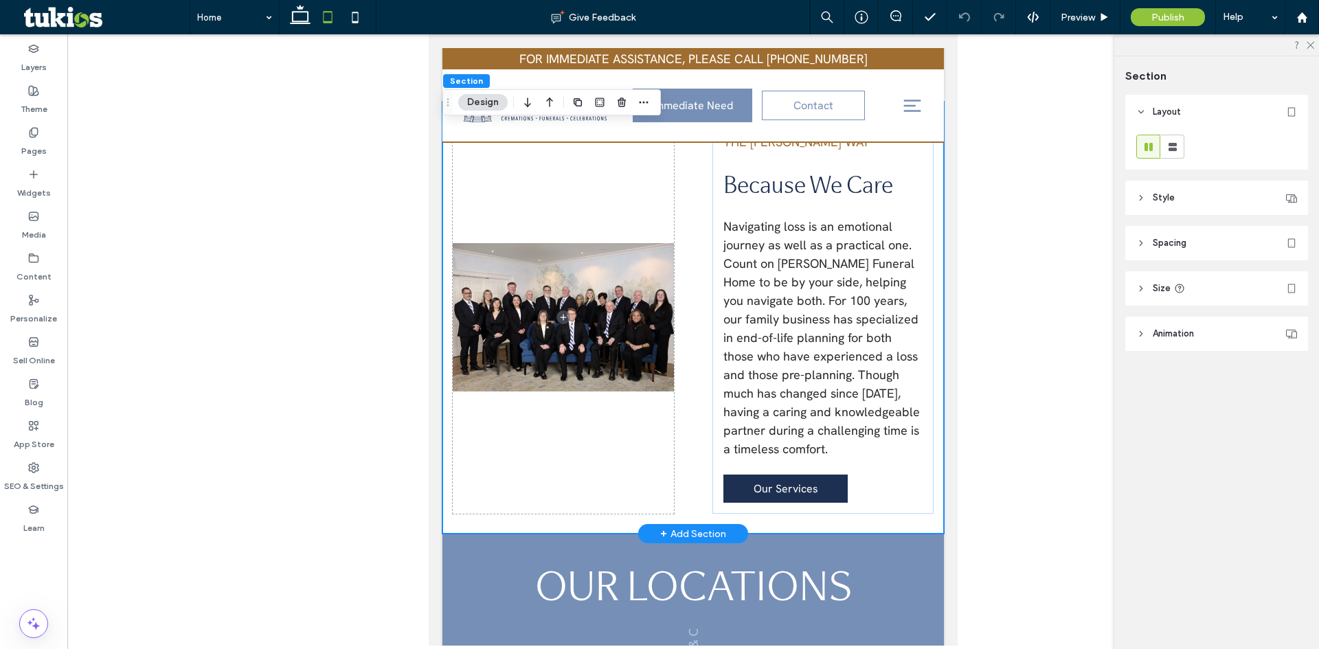
click at [692, 438] on div "THE [PERSON_NAME] WAY Because We Care Navigating loss is an emotional journey a…" at bounding box center [692, 318] width 501 height 432
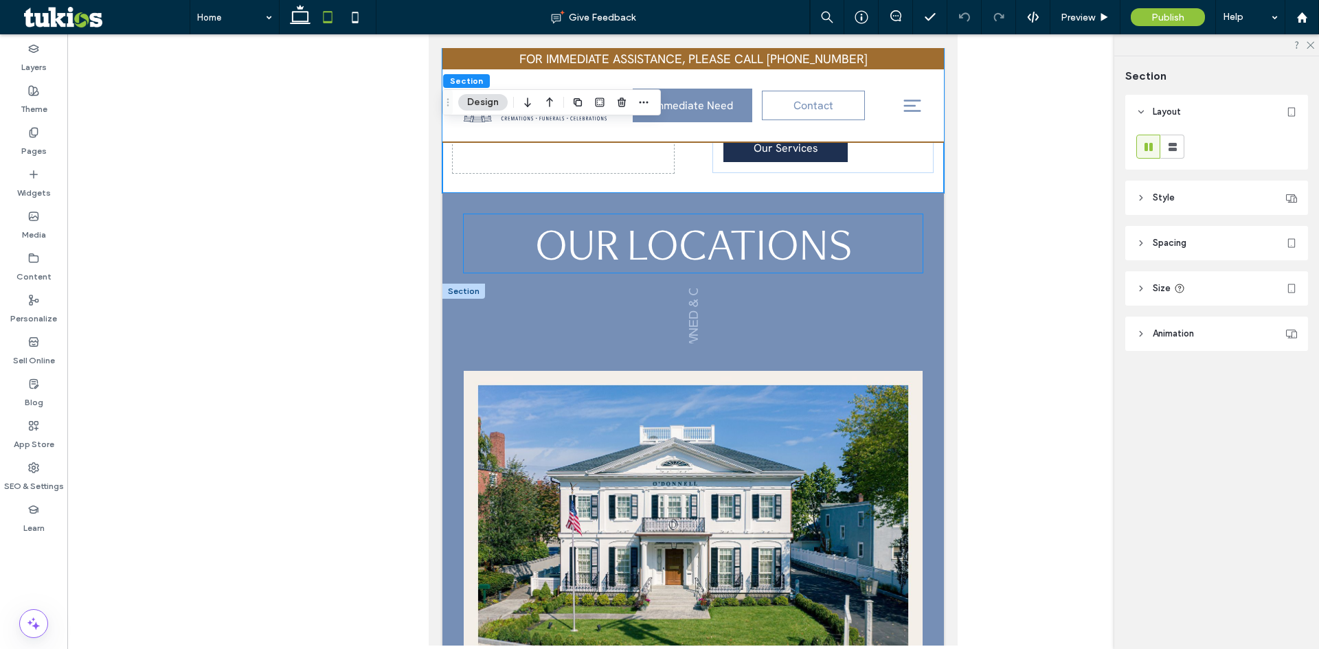
scroll to position [1237, 0]
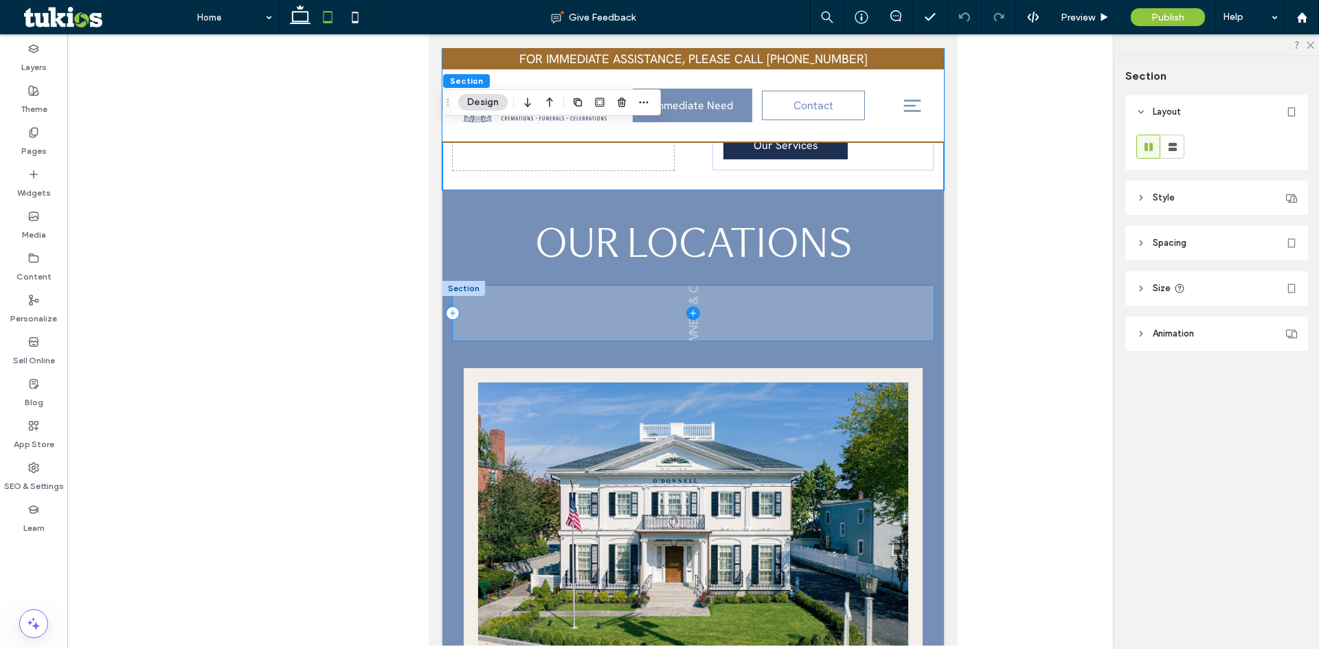
click at [597, 286] on span at bounding box center [693, 313] width 481 height 55
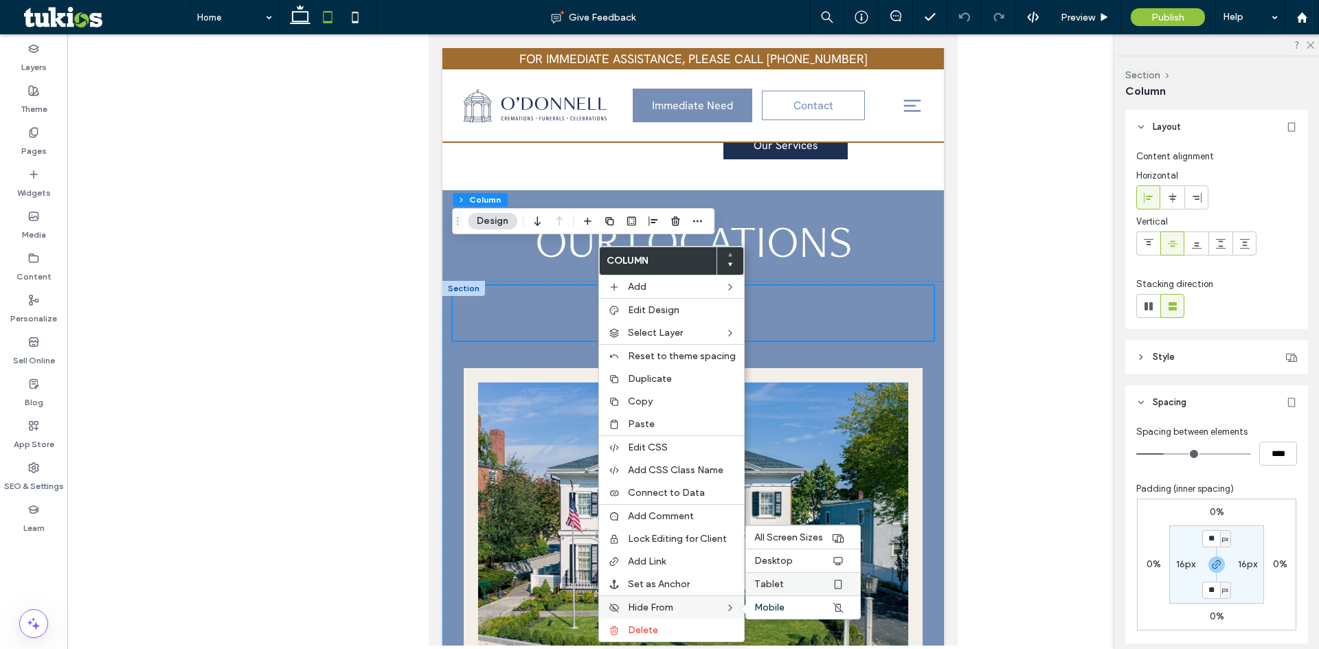
click at [781, 585] on label "Tablet" at bounding box center [792, 584] width 77 height 12
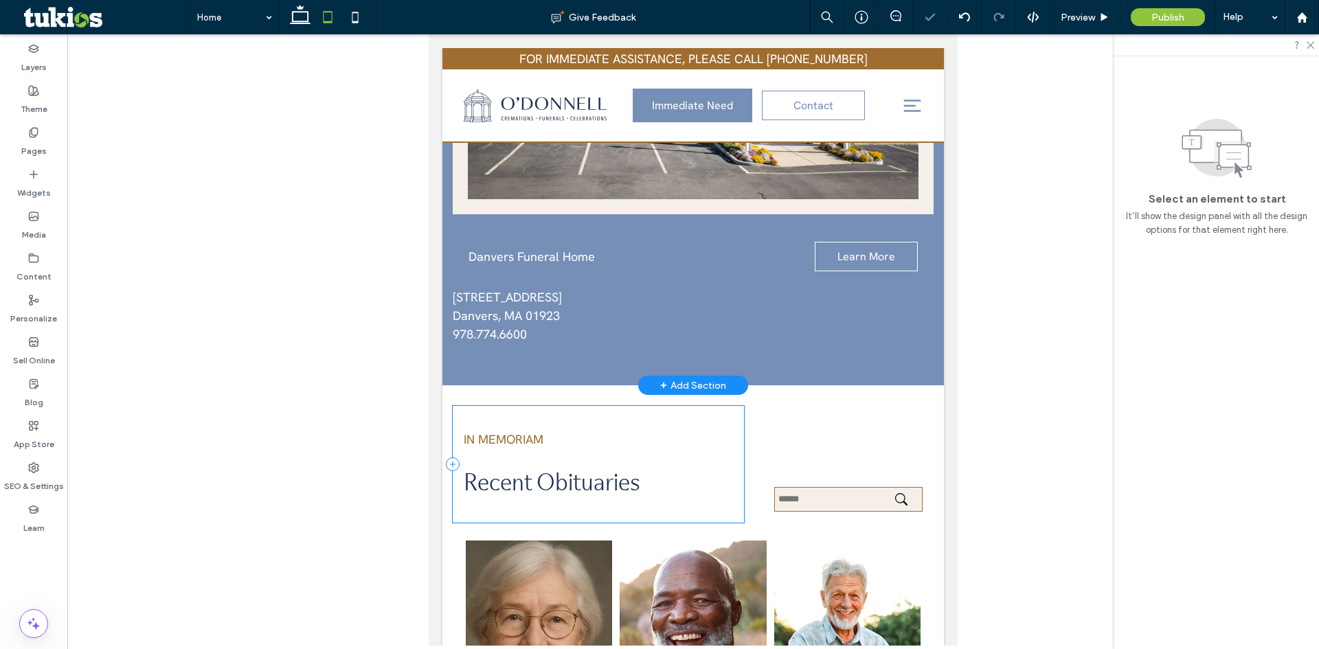
scroll to position [1856, 0]
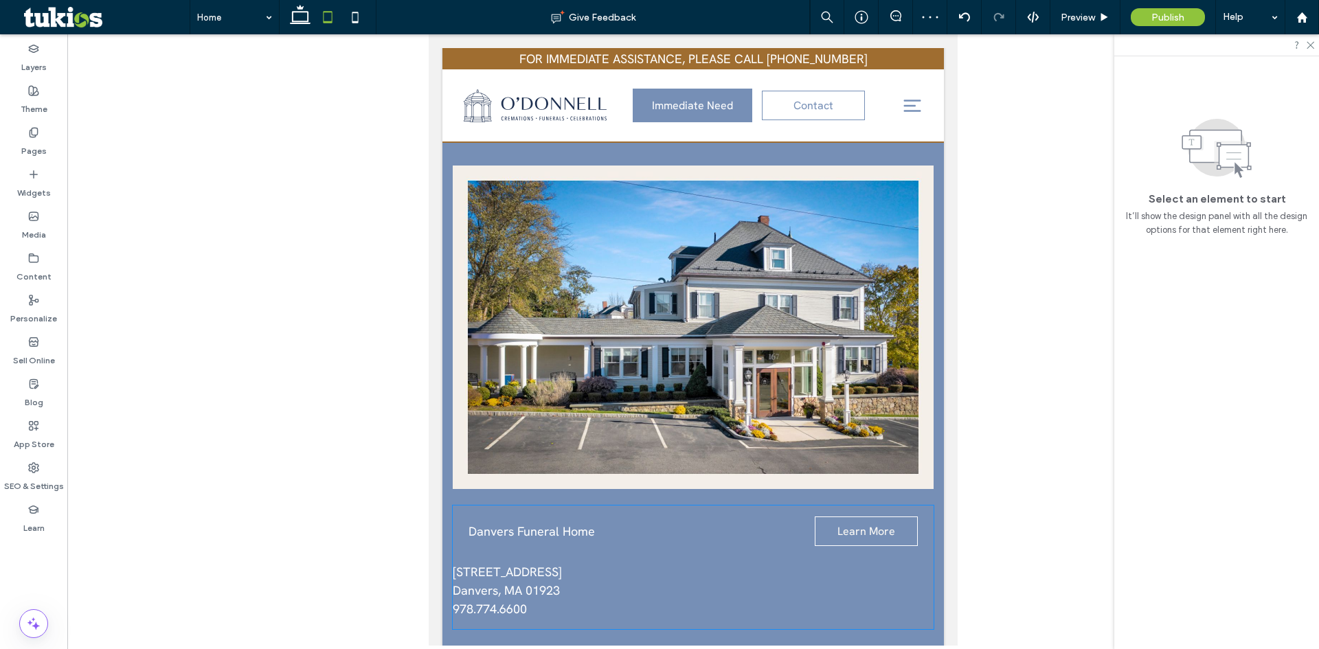
click at [480, 505] on div "Danvers Funeral Home Learn More [STREET_ADDRESS] ﻿ 978.774.6600" at bounding box center [693, 567] width 481 height 124
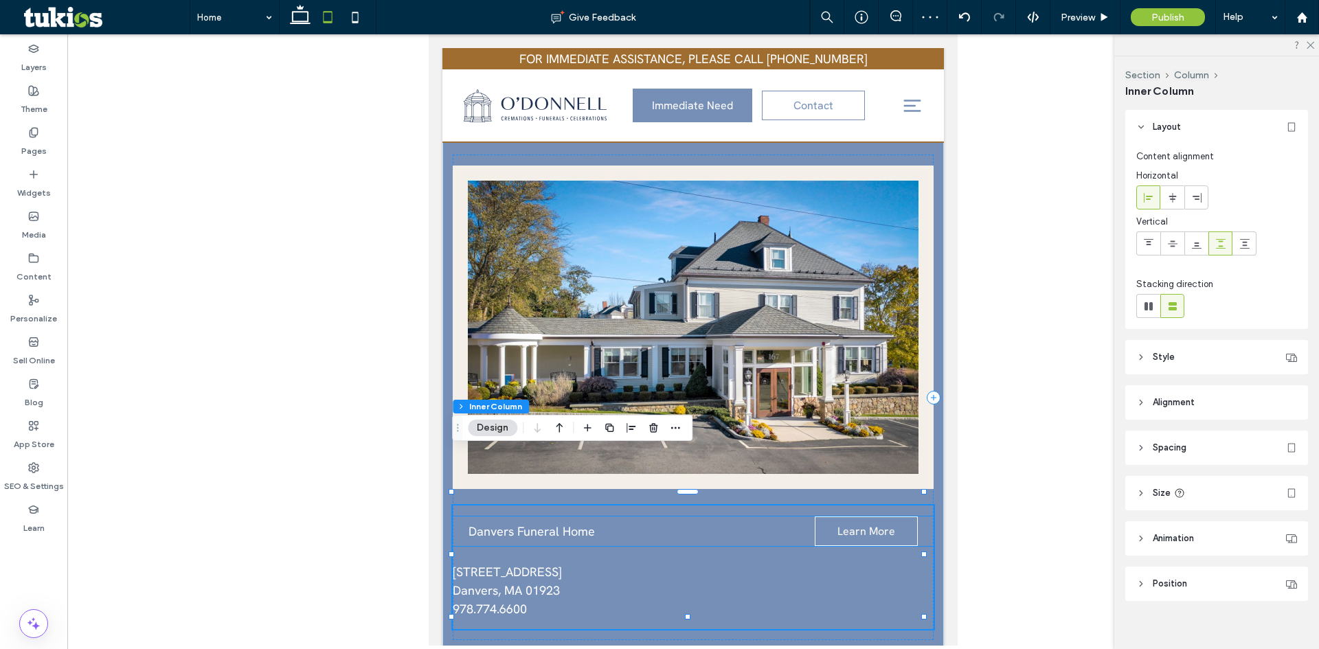
click at [486, 523] on span "Danvers Funeral Home" at bounding box center [531, 531] width 126 height 16
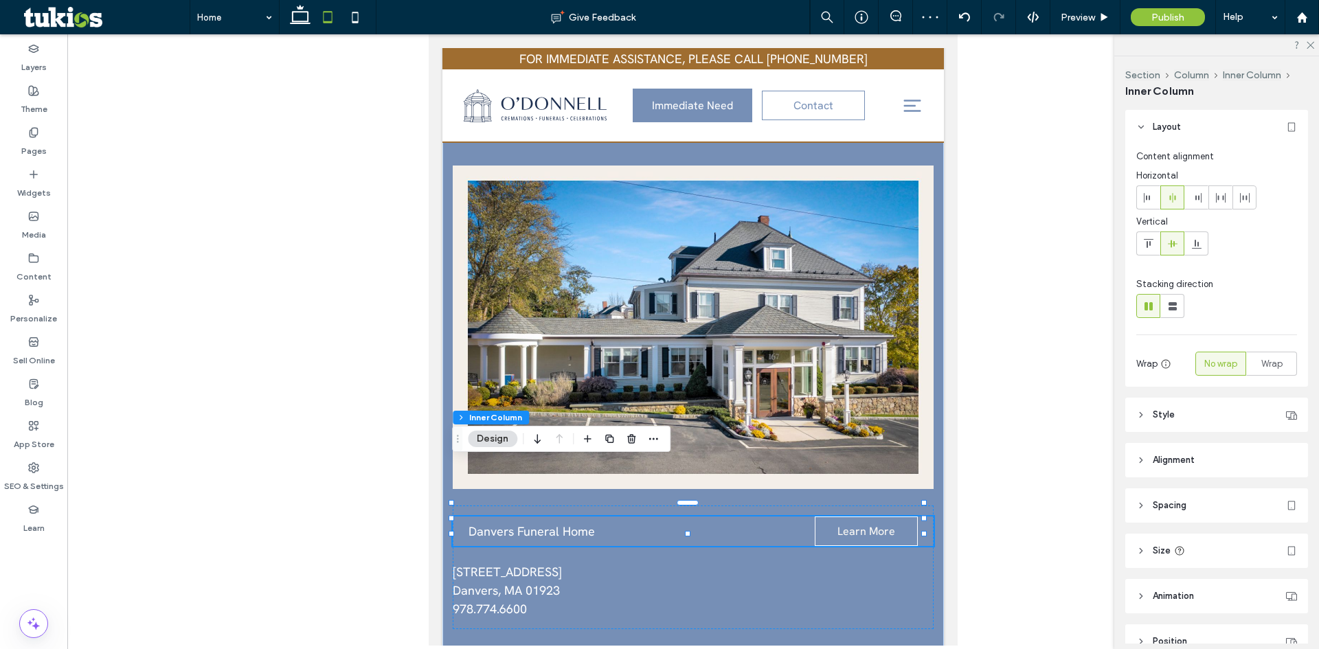
click at [486, 523] on span "Danvers Funeral Home" at bounding box center [531, 531] width 126 height 16
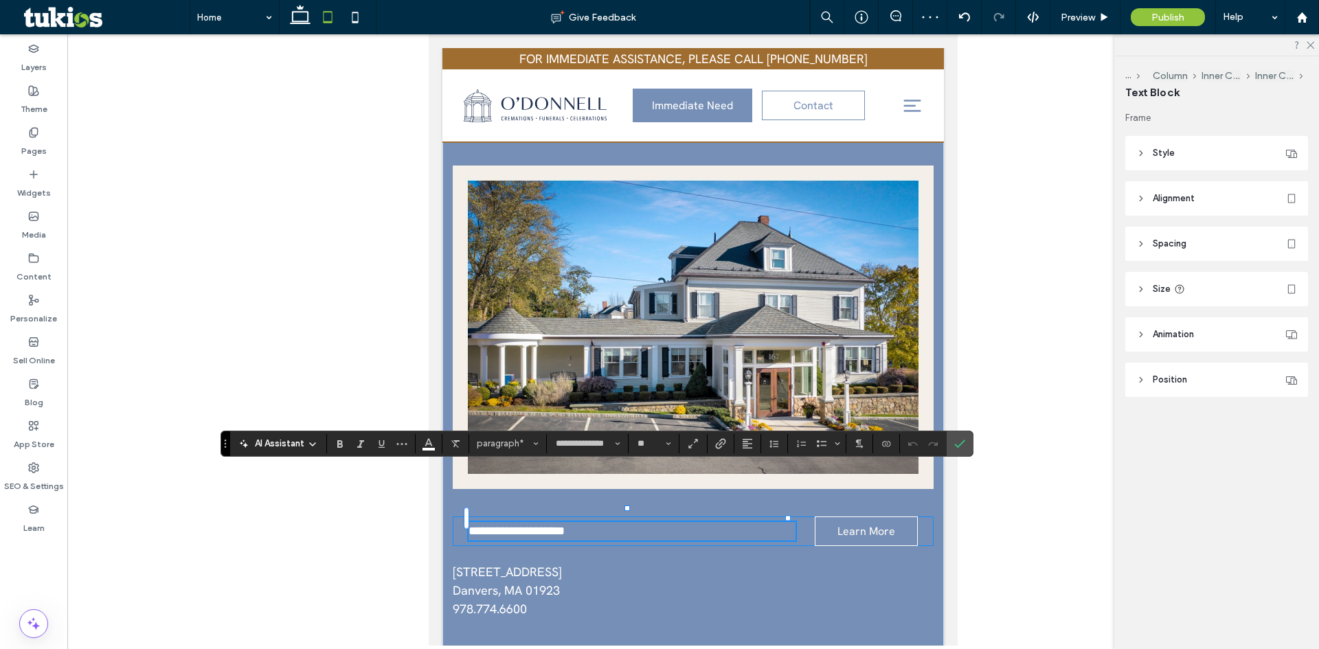
click at [503, 505] on div "**********" at bounding box center [693, 567] width 481 height 124
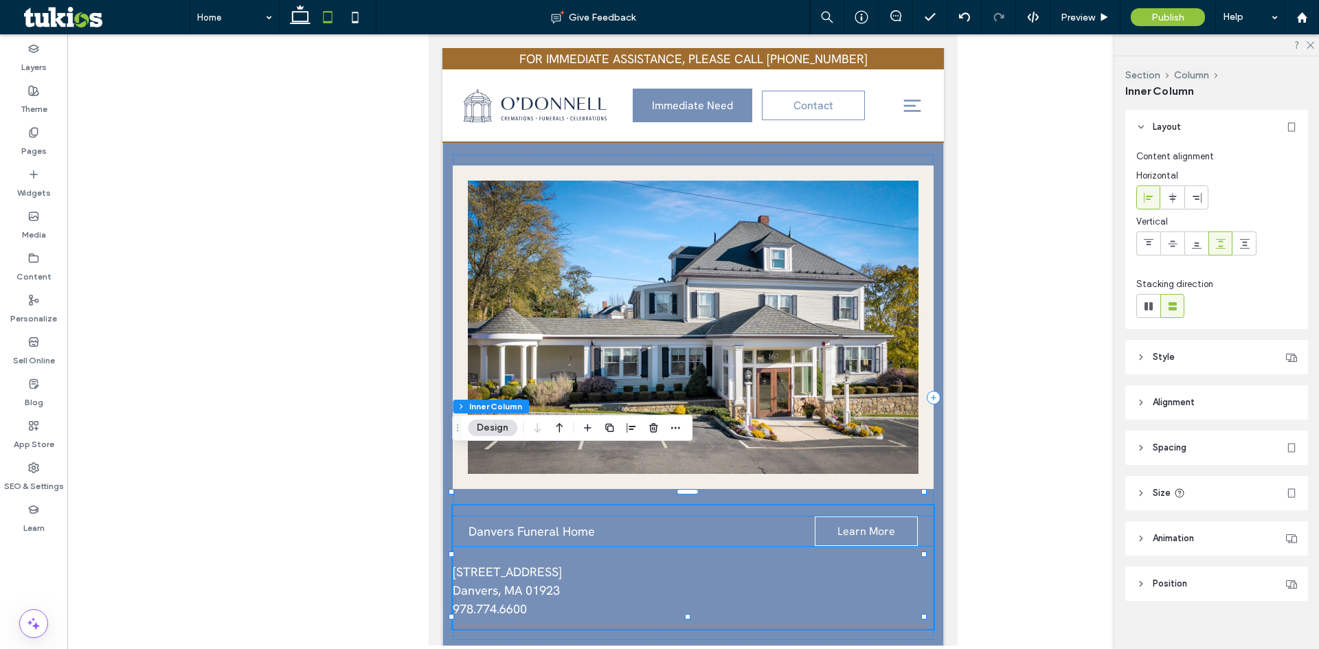
click at [512, 523] on span "Danvers Funeral Home" at bounding box center [531, 531] width 126 height 16
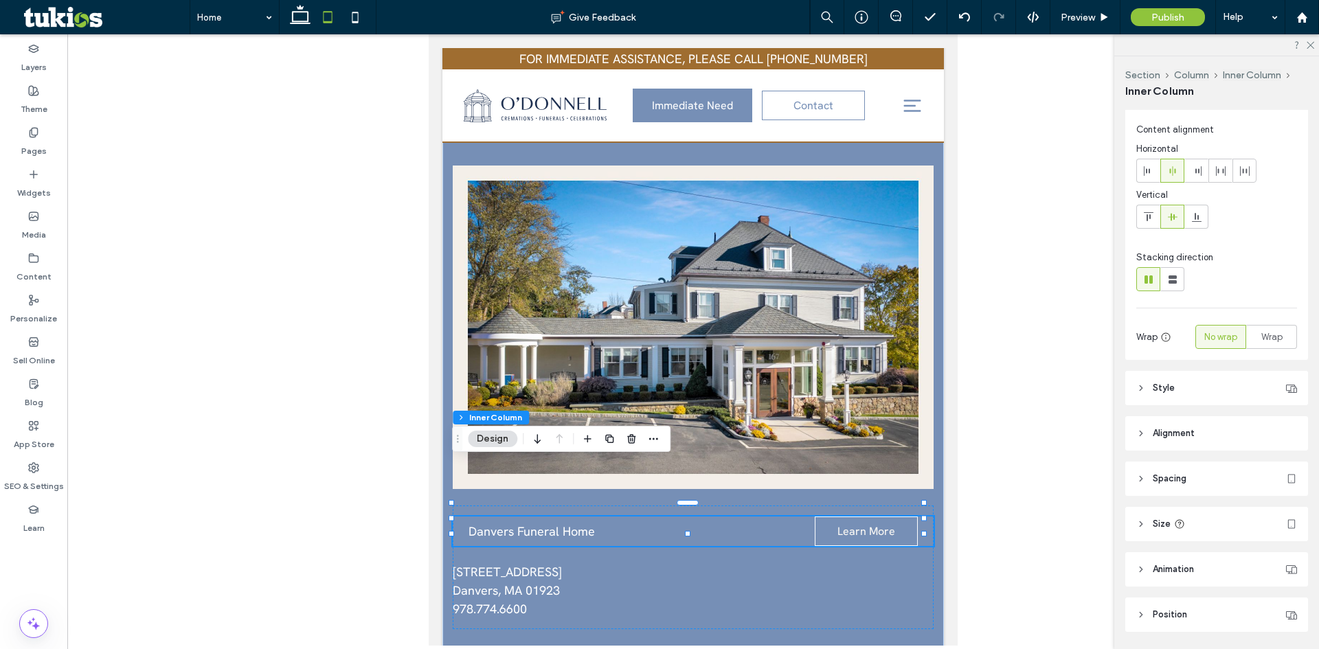
scroll to position [70, 0]
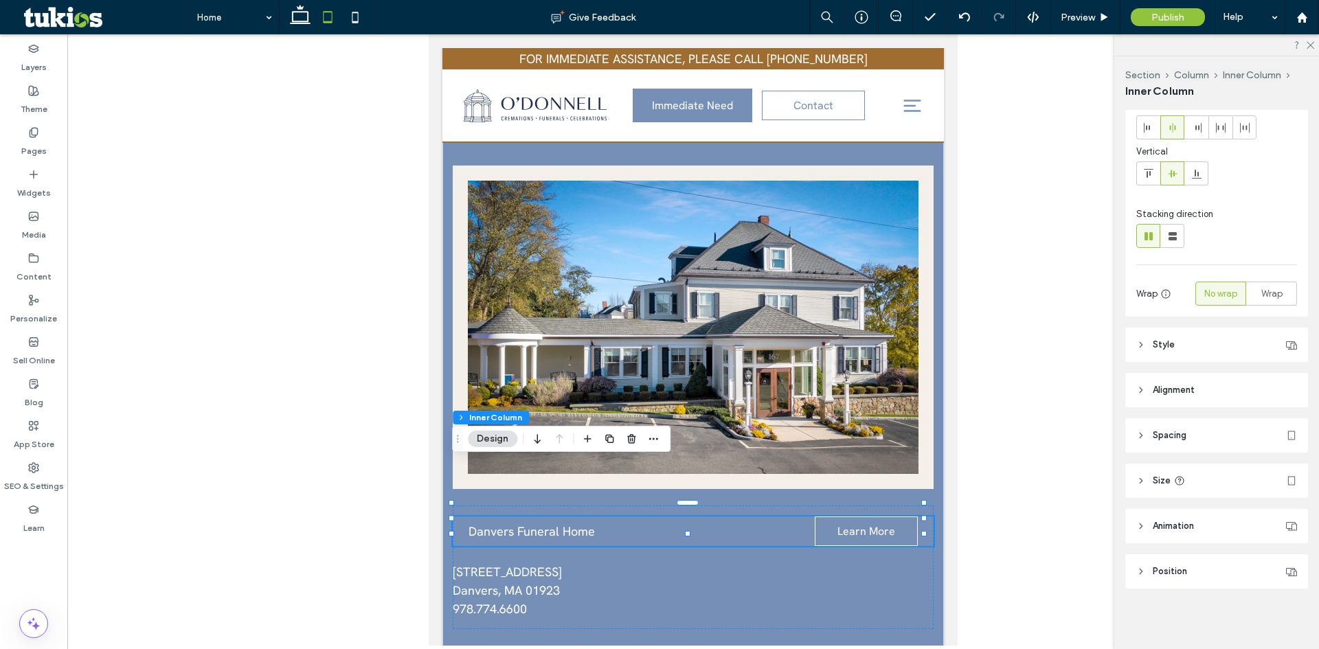
click at [1162, 428] on header "Spacing" at bounding box center [1216, 435] width 183 height 34
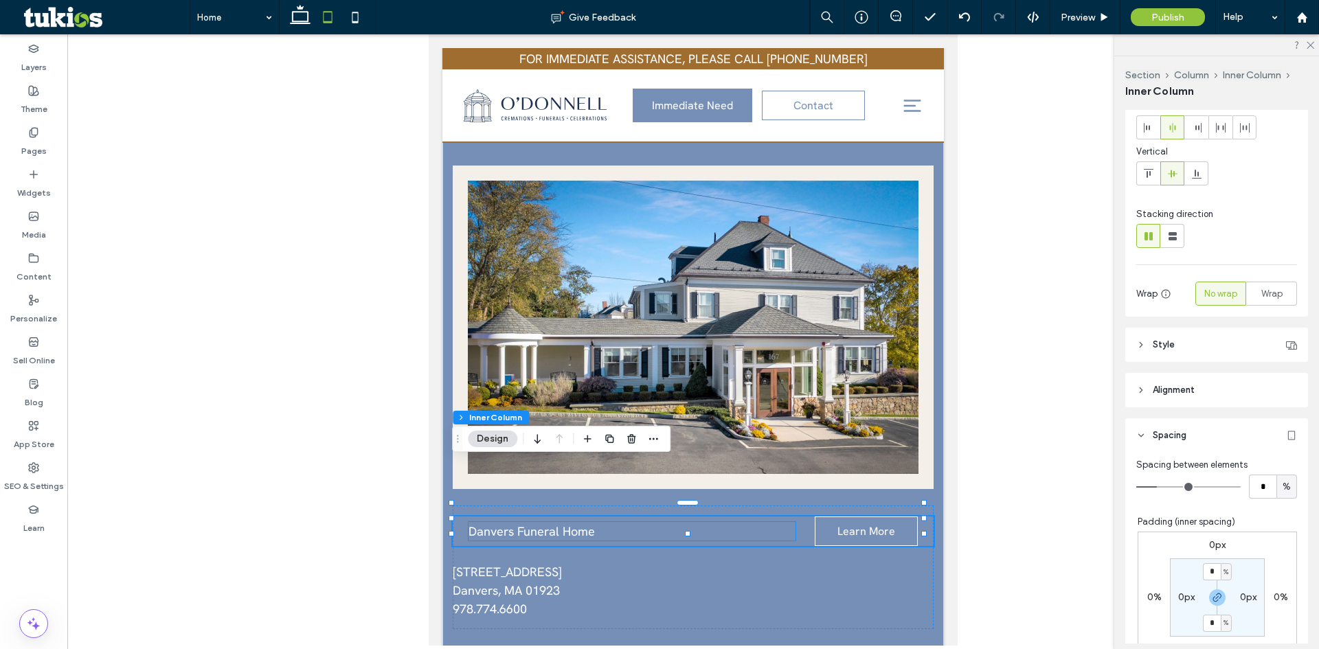
click at [540, 523] on span "Danvers Funeral Home" at bounding box center [531, 531] width 126 height 16
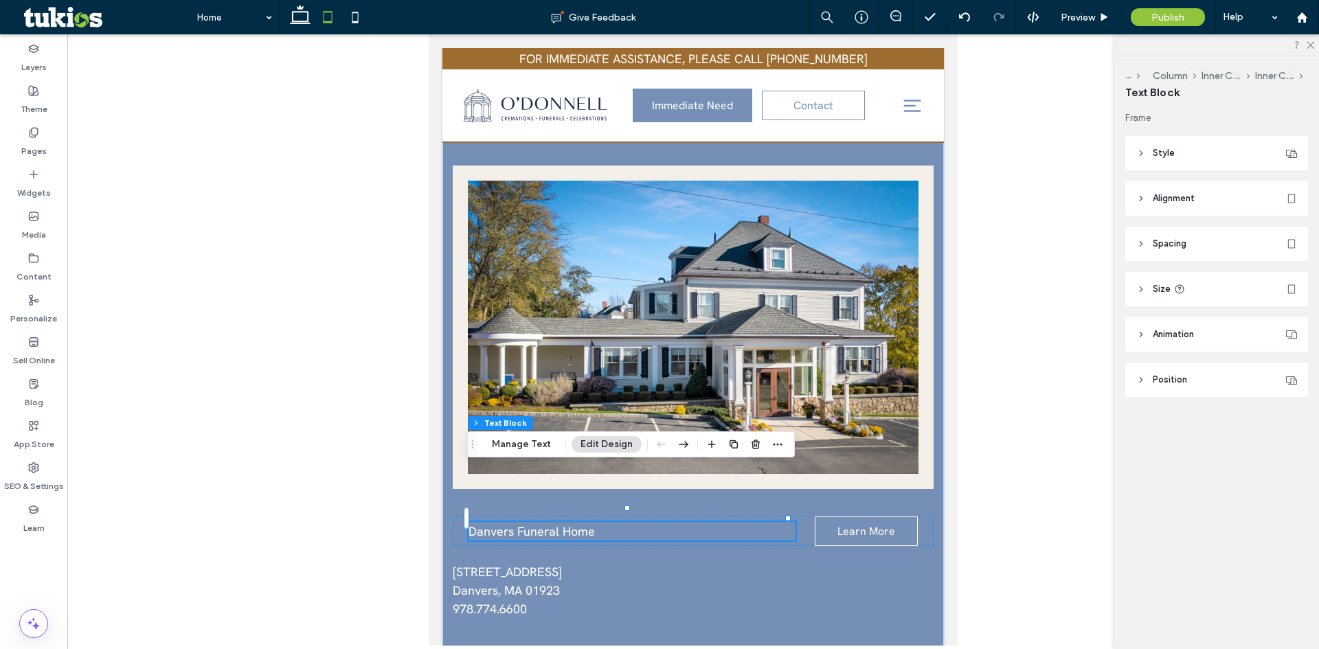
click at [1173, 237] on span "Spacing" at bounding box center [1169, 244] width 34 height 14
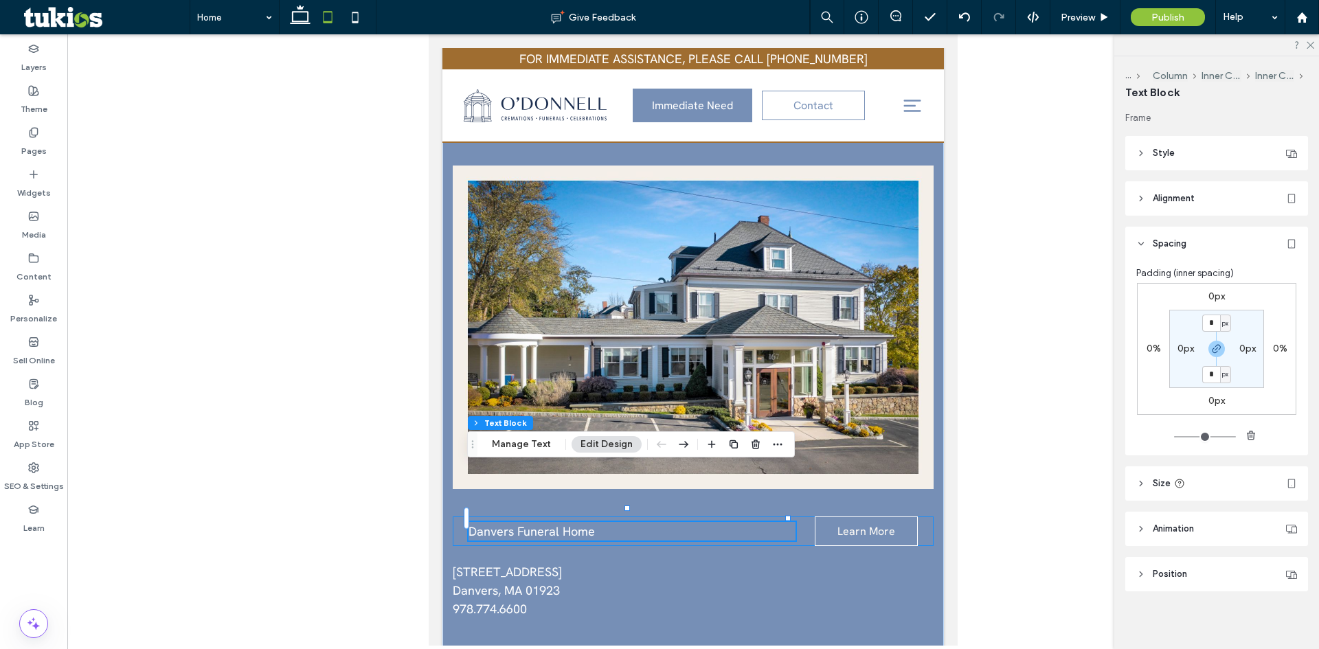
click at [459, 516] on div "Danvers Funeral Home Learn More" at bounding box center [693, 531] width 481 height 30
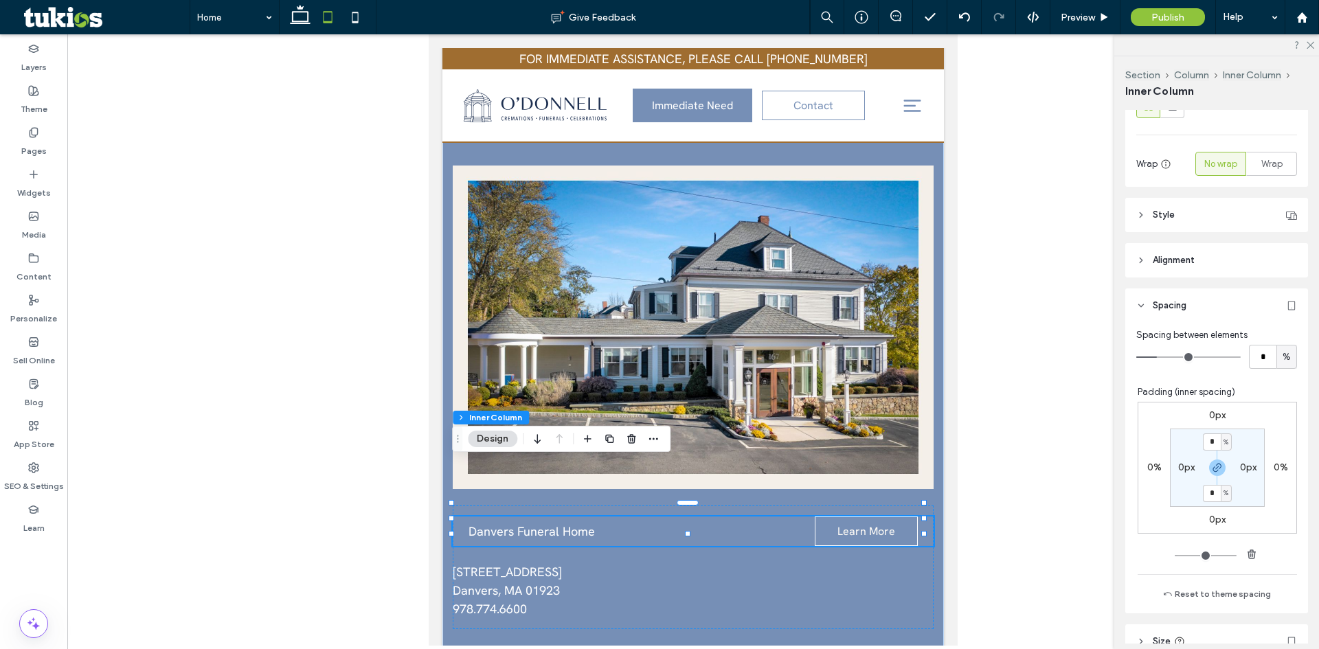
scroll to position [206, 0]
click at [706, 522] on p "Danvers Funeral Home" at bounding box center [631, 531] width 326 height 19
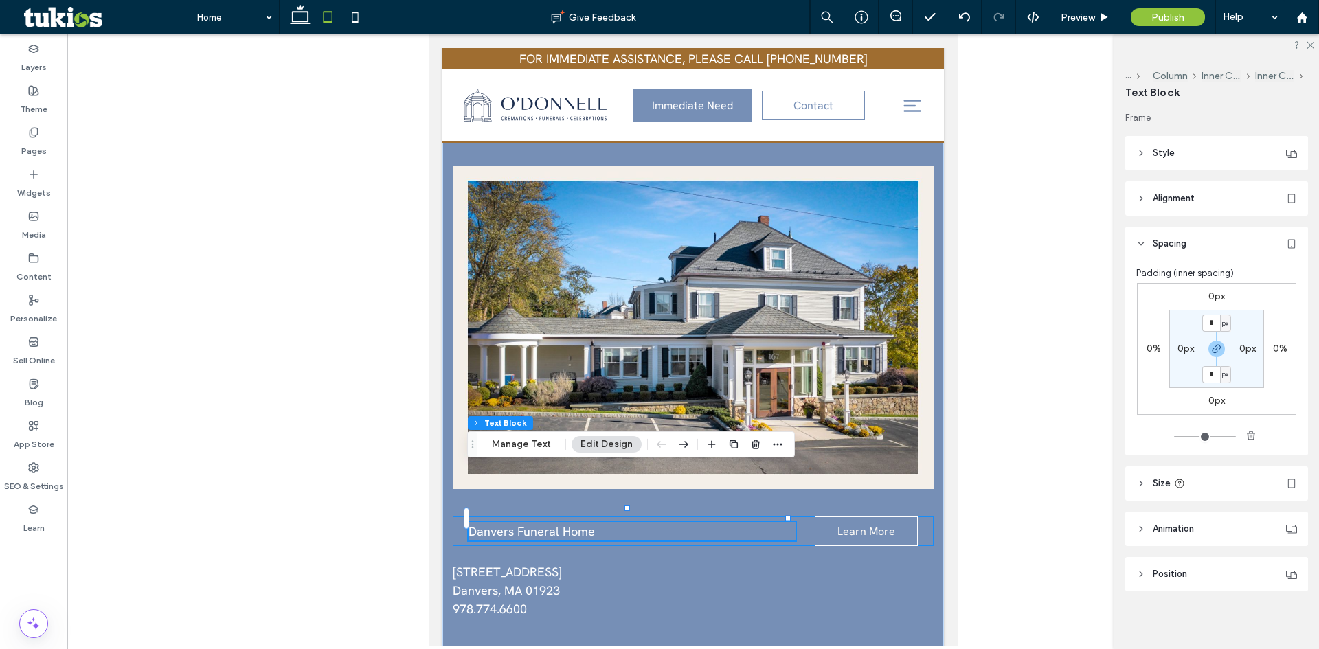
click at [796, 516] on div "Danvers Funeral Home Learn More" at bounding box center [693, 531] width 481 height 30
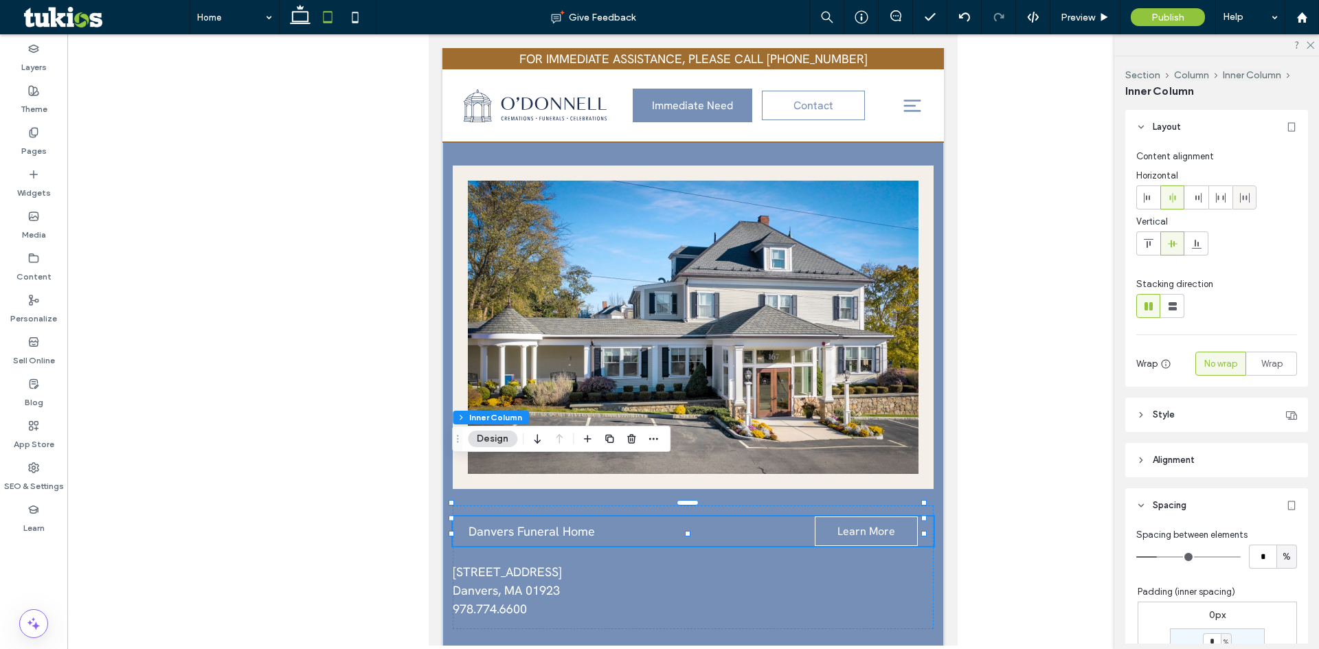
click at [1251, 198] on div at bounding box center [1244, 197] width 23 height 23
click at [633, 505] on div "Danvers Funeral Home Learn More [STREET_ADDRESS] ﻿ 978.774.6600" at bounding box center [693, 567] width 481 height 124
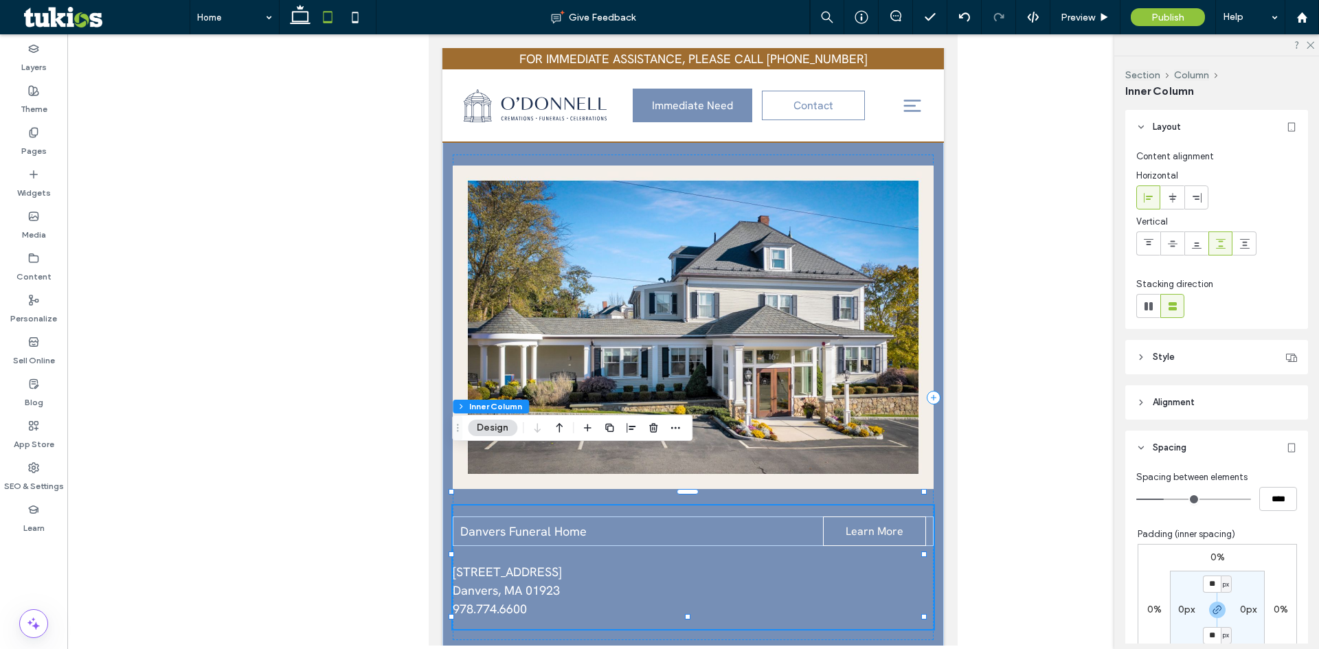
click at [536, 505] on div "Danvers Funeral Home Learn More [STREET_ADDRESS] ﻿ 978.774.6600" at bounding box center [693, 567] width 481 height 124
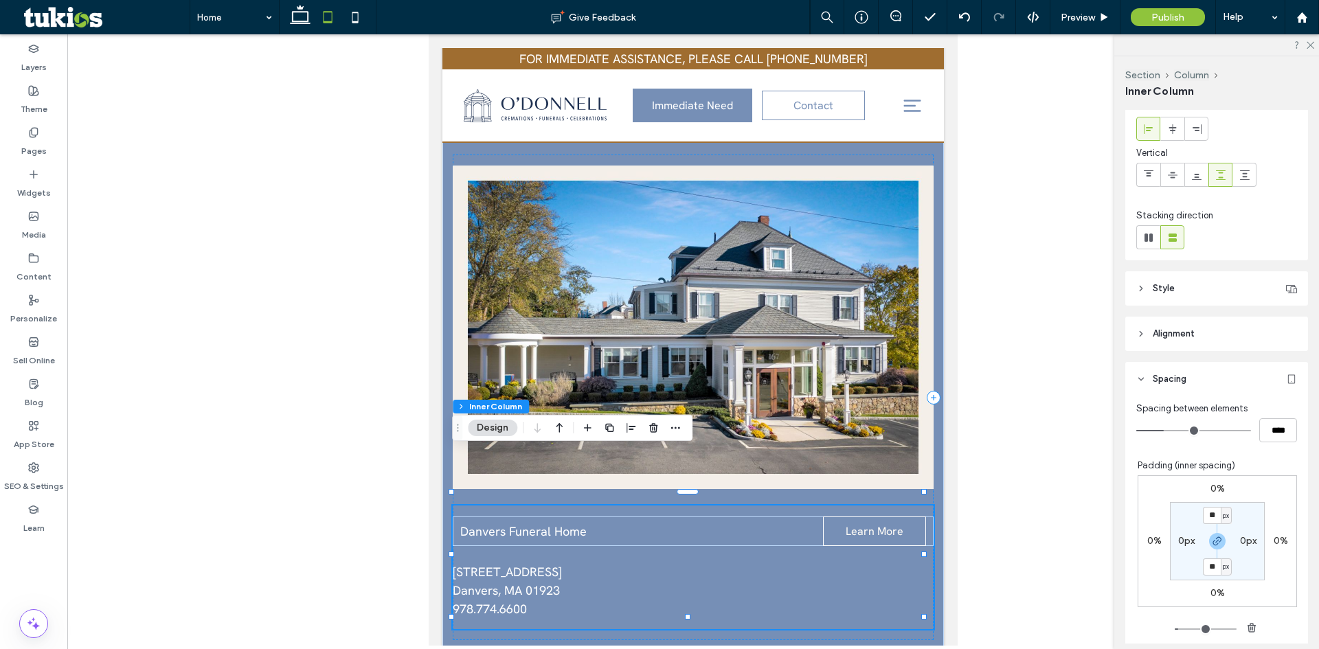
click at [1178, 541] on label "0px" at bounding box center [1186, 541] width 16 height 12
type input "*"
type input "**"
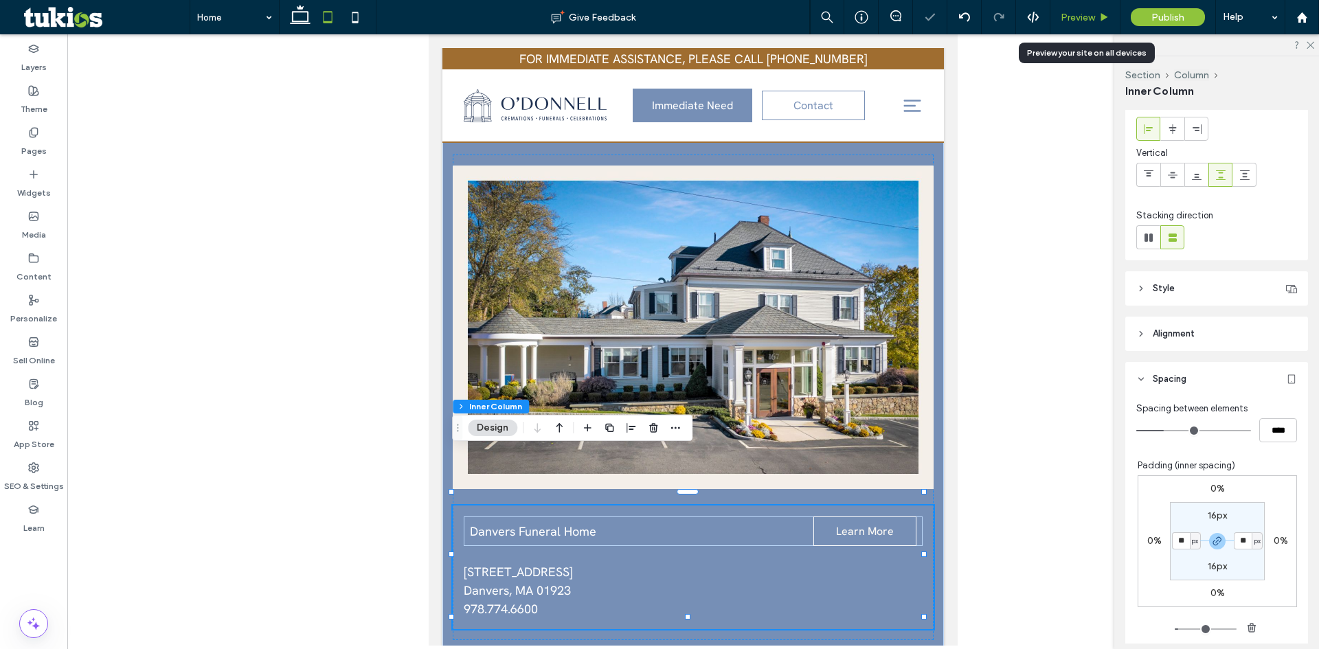
click at [1088, 12] on div "Preview" at bounding box center [1085, 17] width 70 height 34
click at [1088, 17] on span "Preview" at bounding box center [1077, 18] width 34 height 12
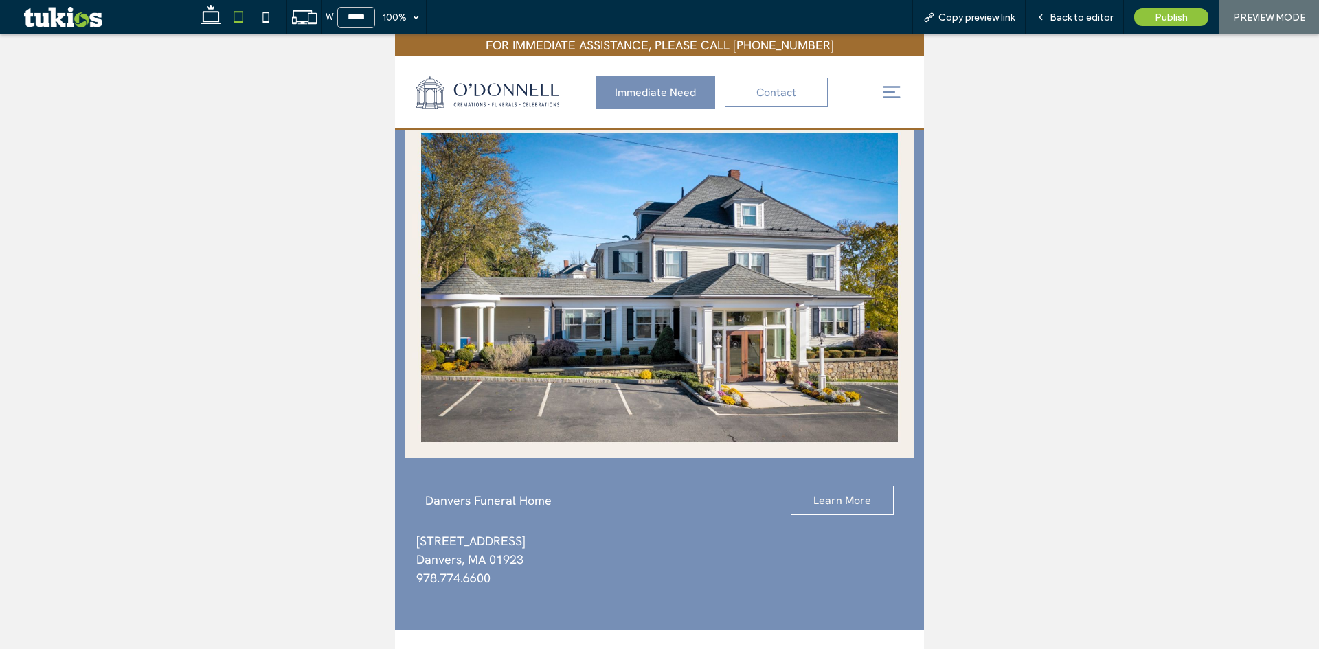
scroll to position [1864, 0]
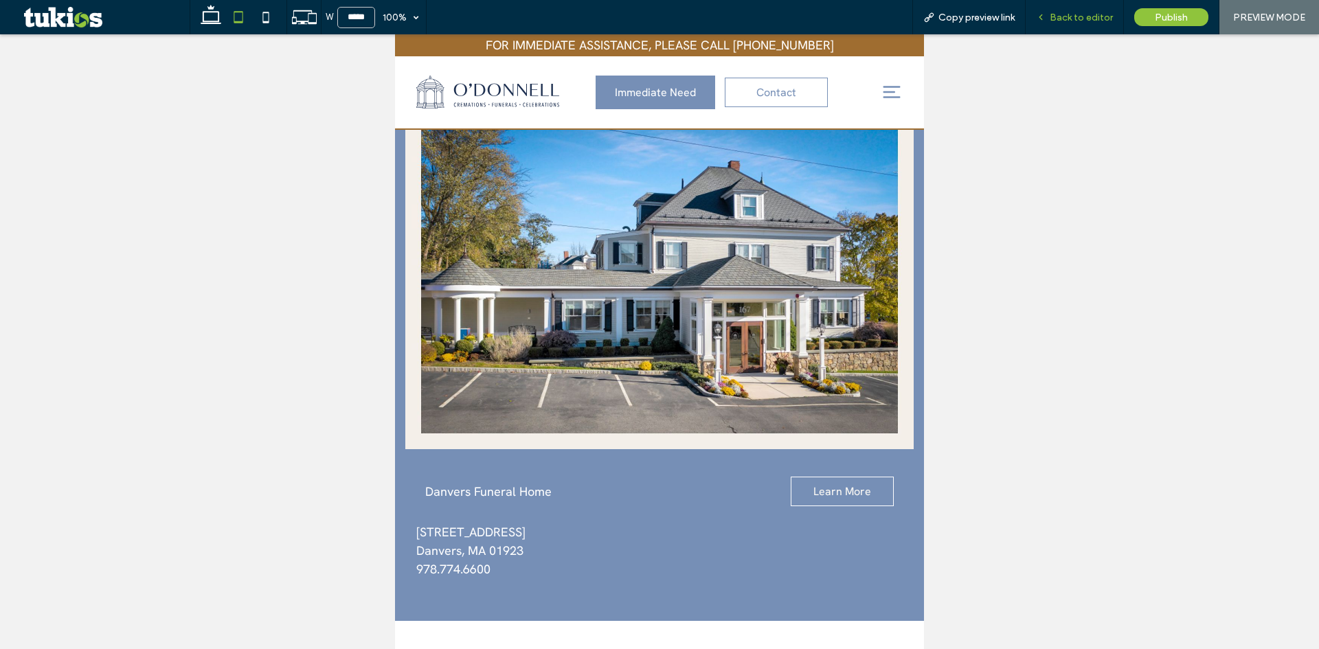
click at [1088, 16] on span "Back to editor" at bounding box center [1080, 18] width 63 height 12
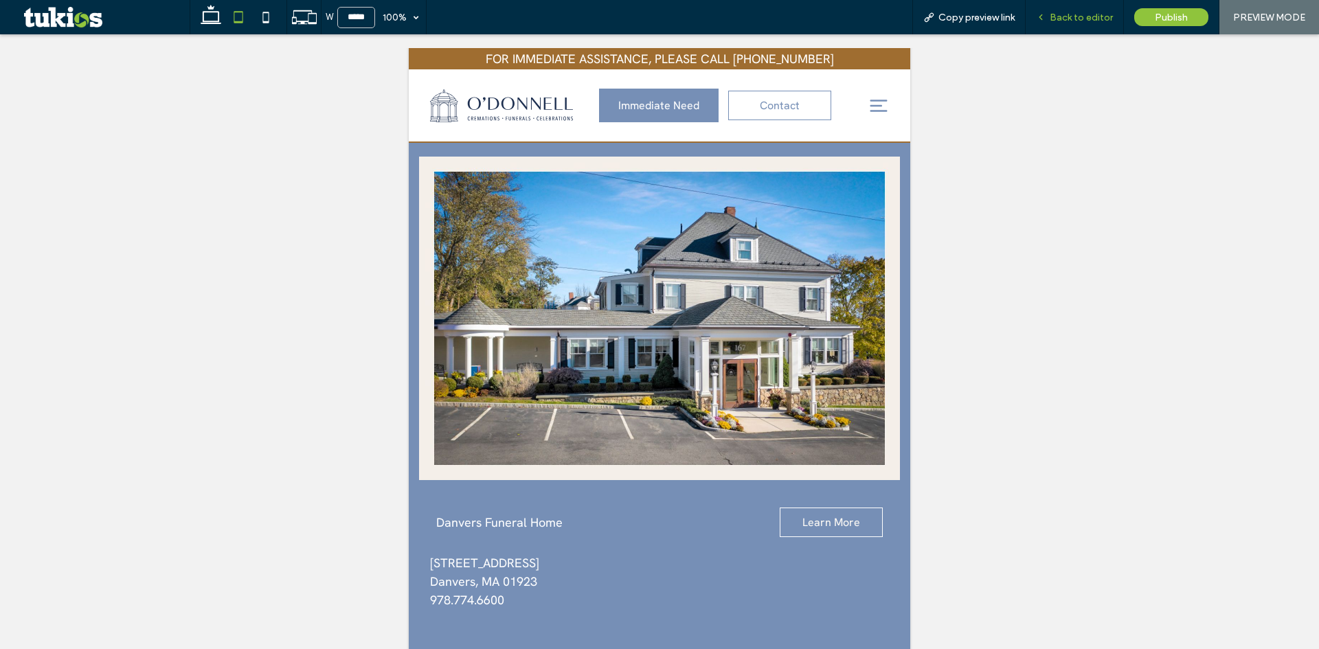
scroll to position [1856, 0]
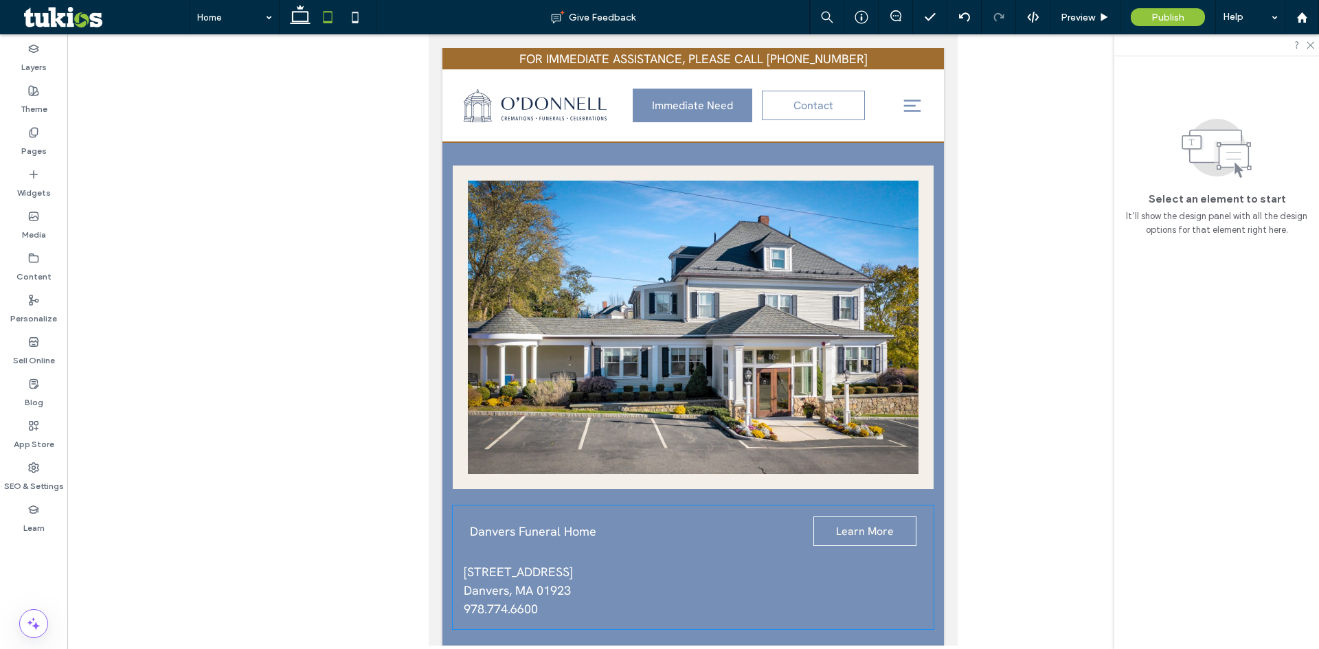
click at [523, 523] on span "Danvers Funeral Home" at bounding box center [533, 531] width 126 height 16
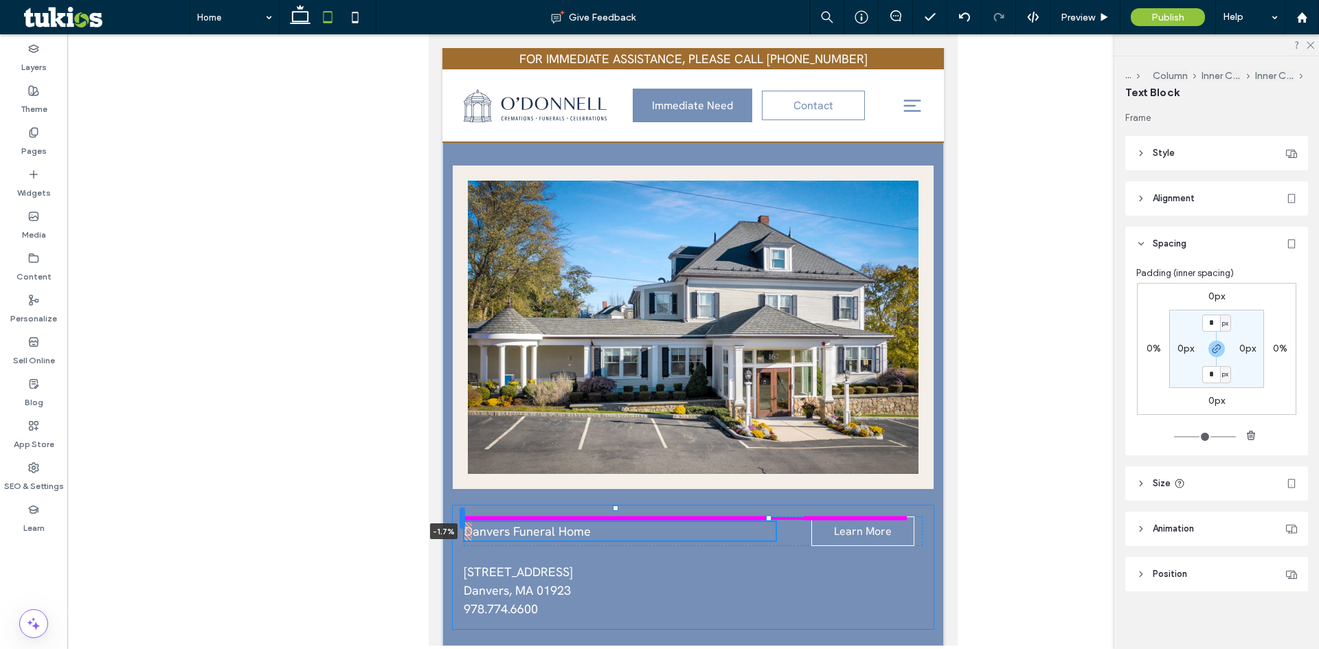
drag, startPoint x: 470, startPoint y: 472, endPoint x: 463, endPoint y: 472, distance: 7.6
click at [463, 507] on div at bounding box center [461, 518] width 5 height 22
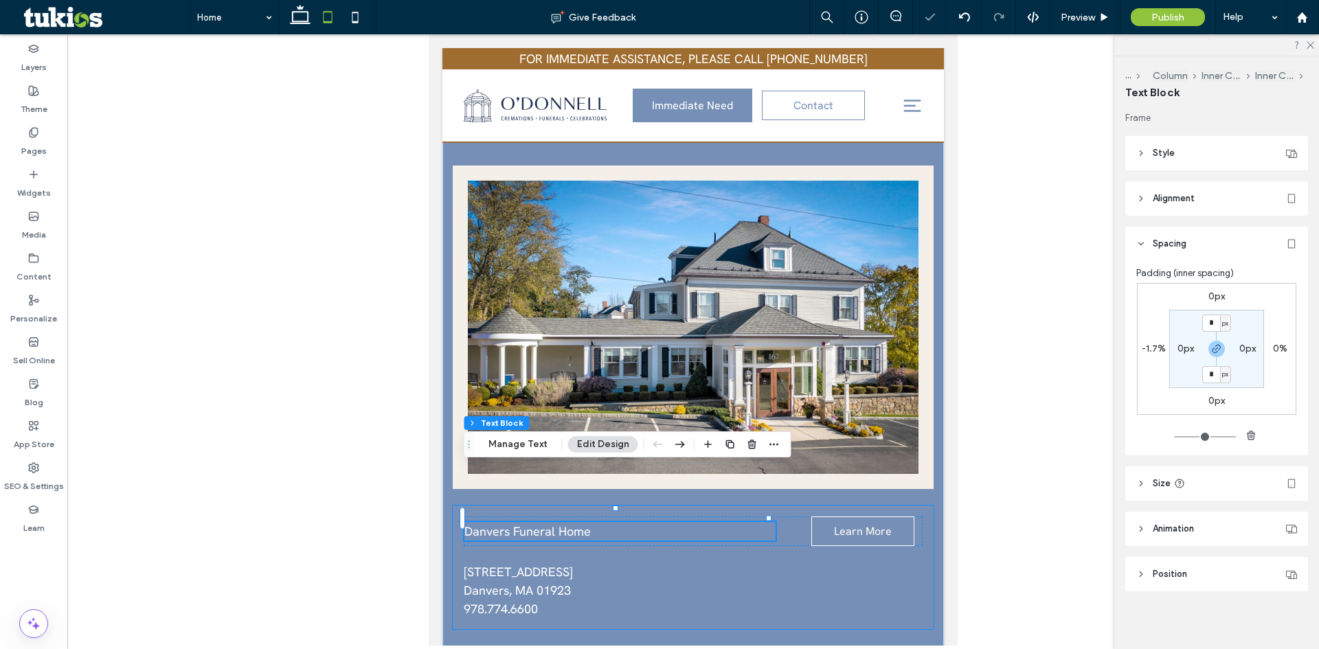
click at [503, 505] on div "Danvers Funeral Home -1.7% Learn More [STREET_ADDRESS] ﻿ 978.774.6600" at bounding box center [693, 567] width 481 height 124
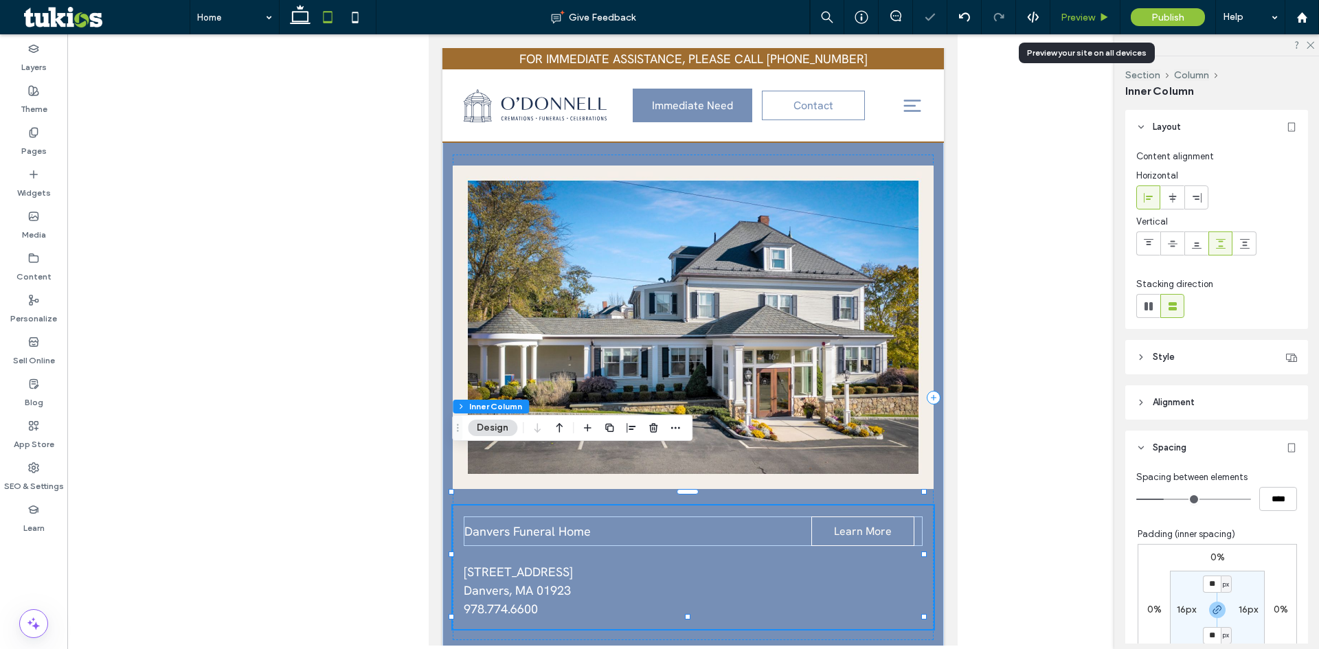
click at [1088, 19] on span "Preview" at bounding box center [1077, 18] width 34 height 12
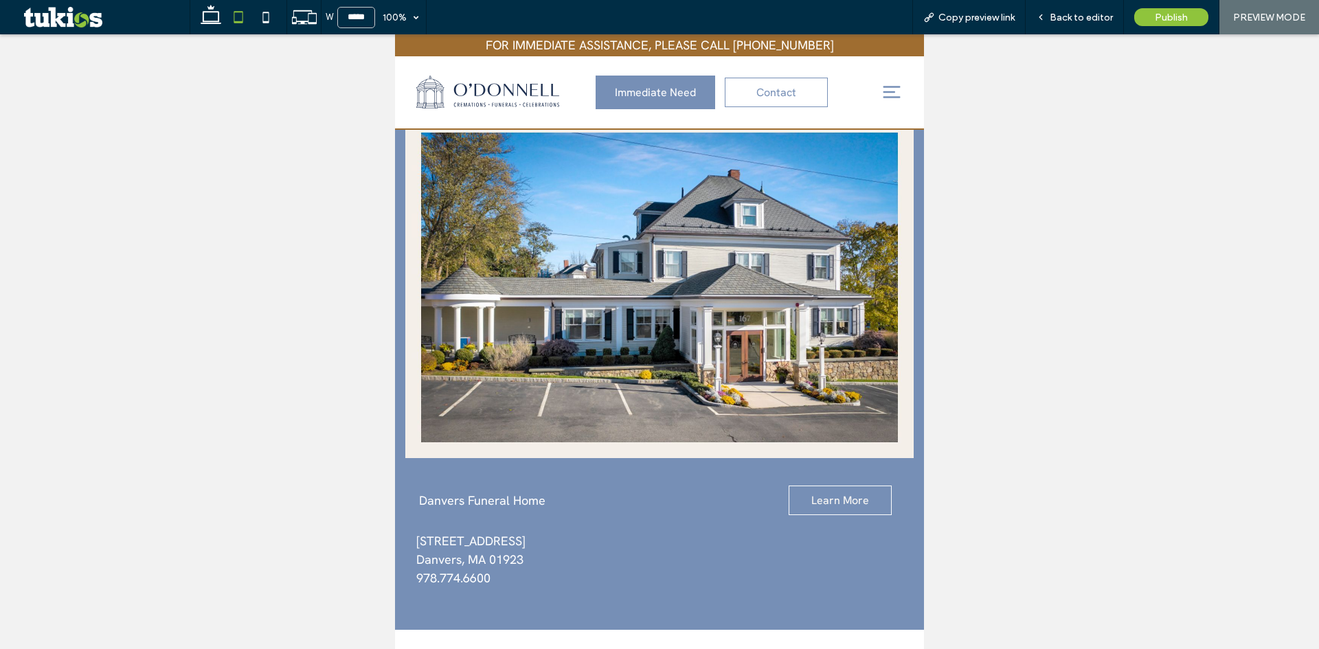
scroll to position [1864, 0]
